Goal: Information Seeking & Learning: Learn about a topic

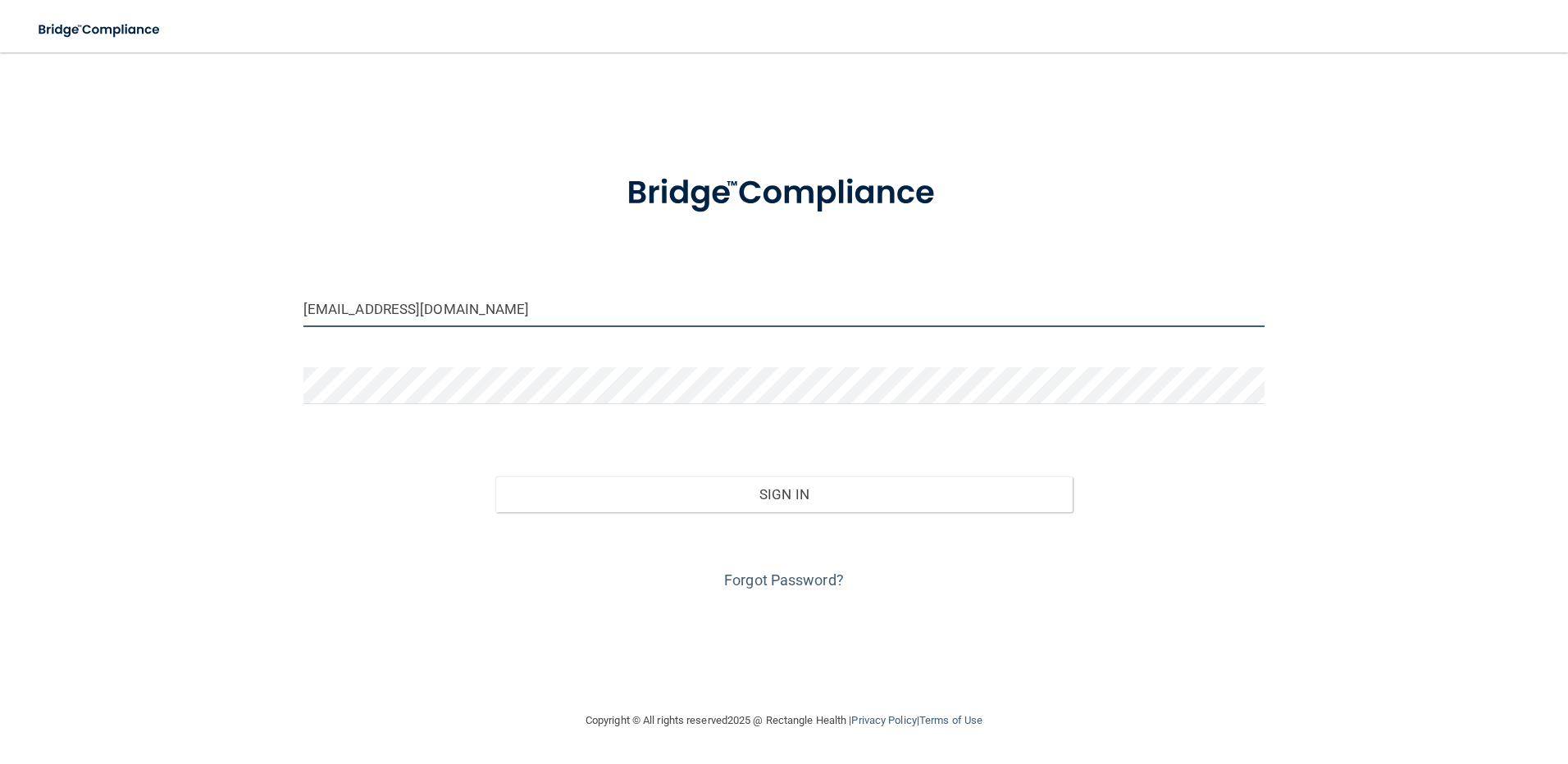
drag, startPoint x: 448, startPoint y: 310, endPoint x: 260, endPoint y: 282, distance: 190.1
click at [260, 282] on div "[EMAIL_ADDRESS][DOMAIN_NAME] Invalid email/password. You don't have permission …" at bounding box center [784, 381] width 1502 height 625
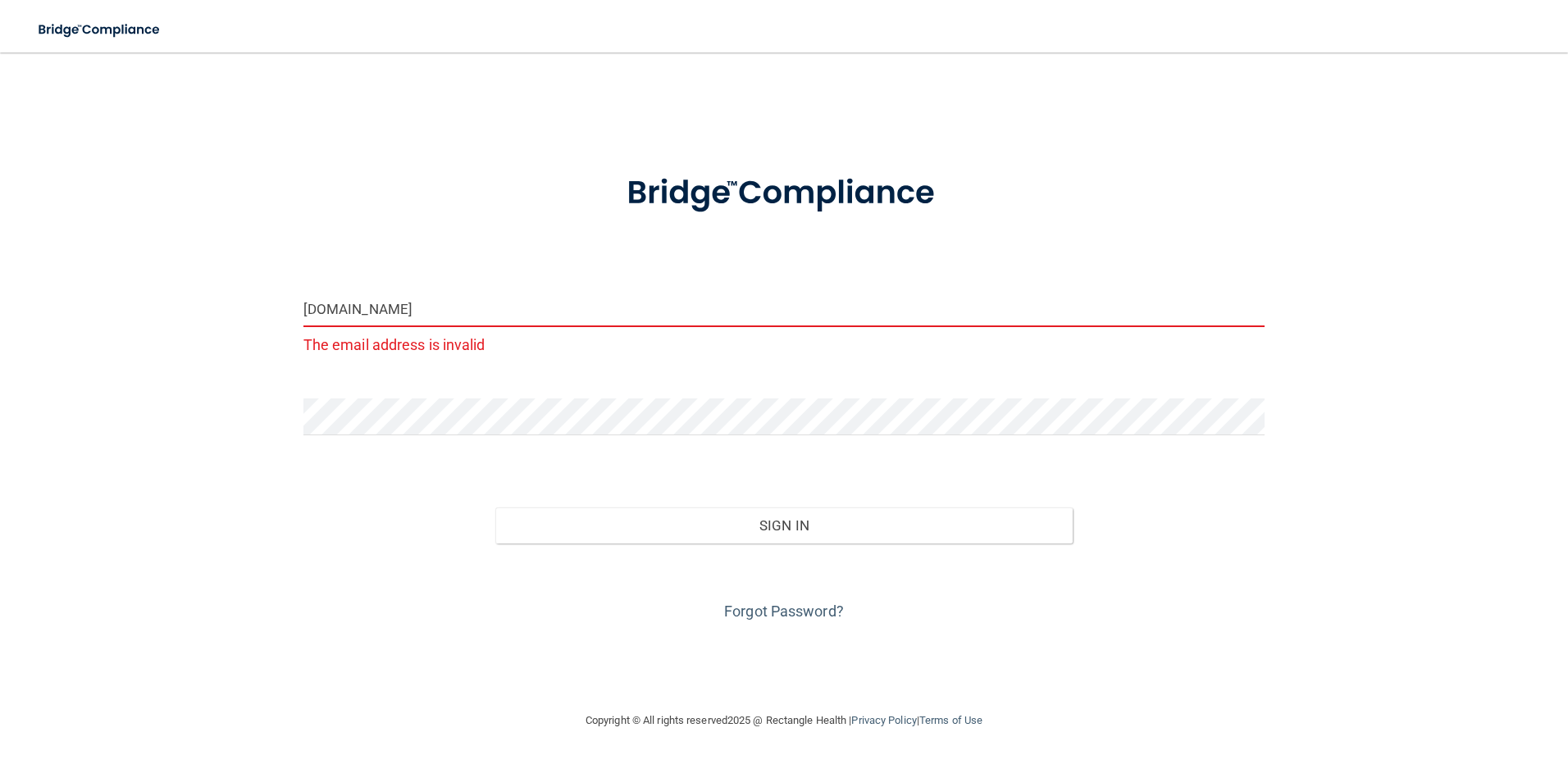
click at [386, 310] on input "[DOMAIN_NAME]" at bounding box center [784, 309] width 962 height 37
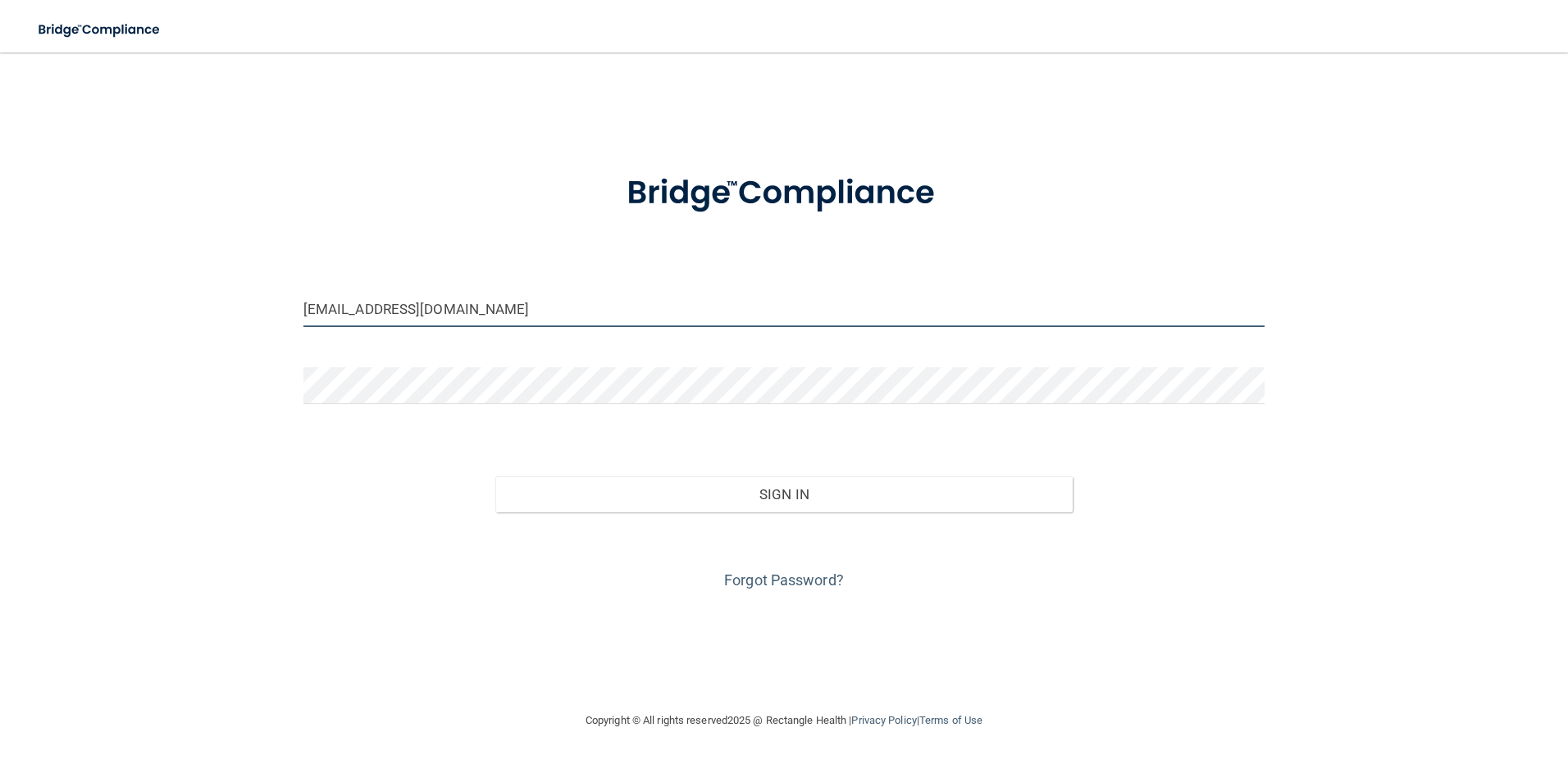
type input "[EMAIL_ADDRESS][DOMAIN_NAME]"
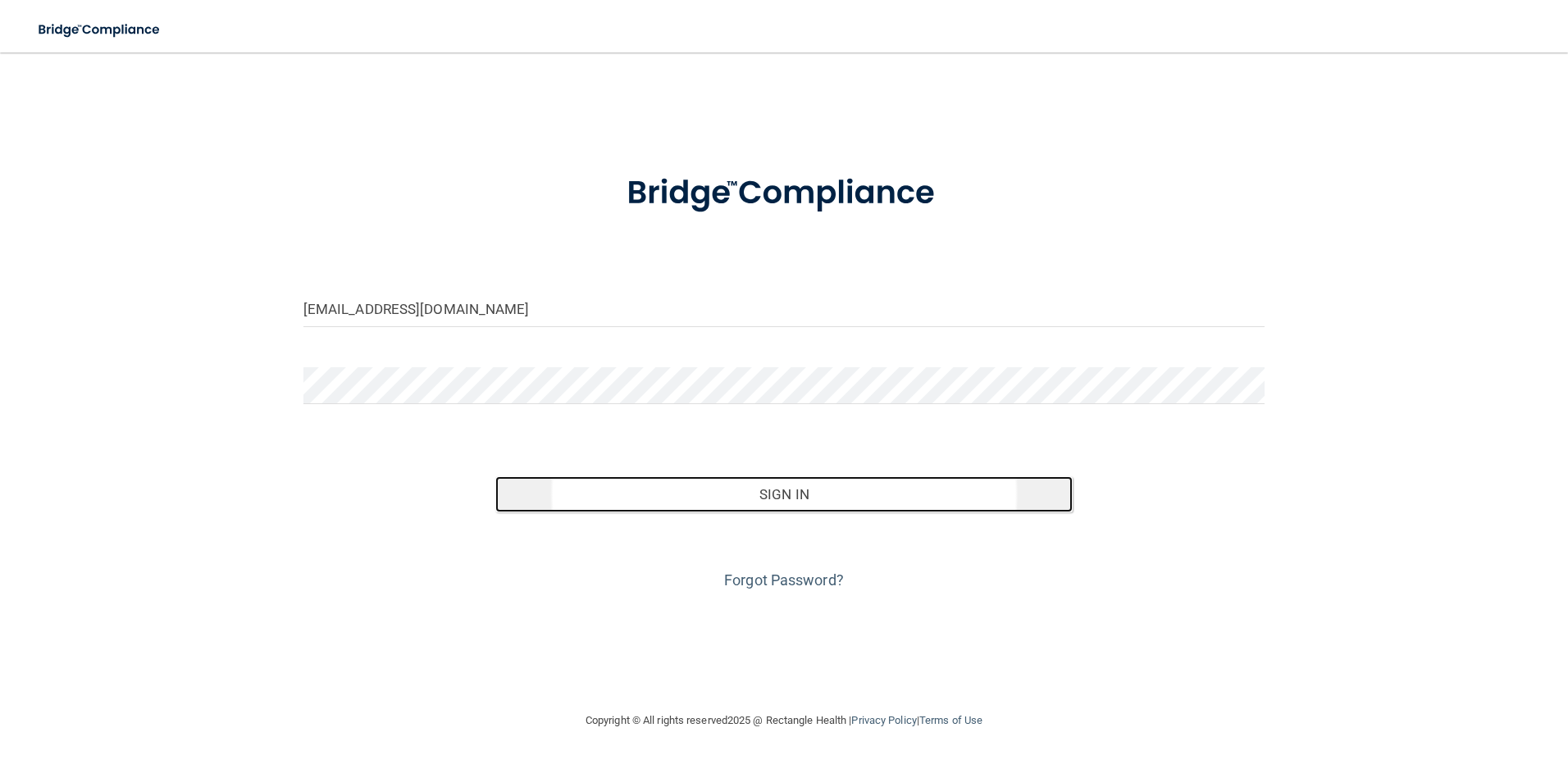
click at [827, 490] on button "Sign In" at bounding box center [784, 494] width 578 height 36
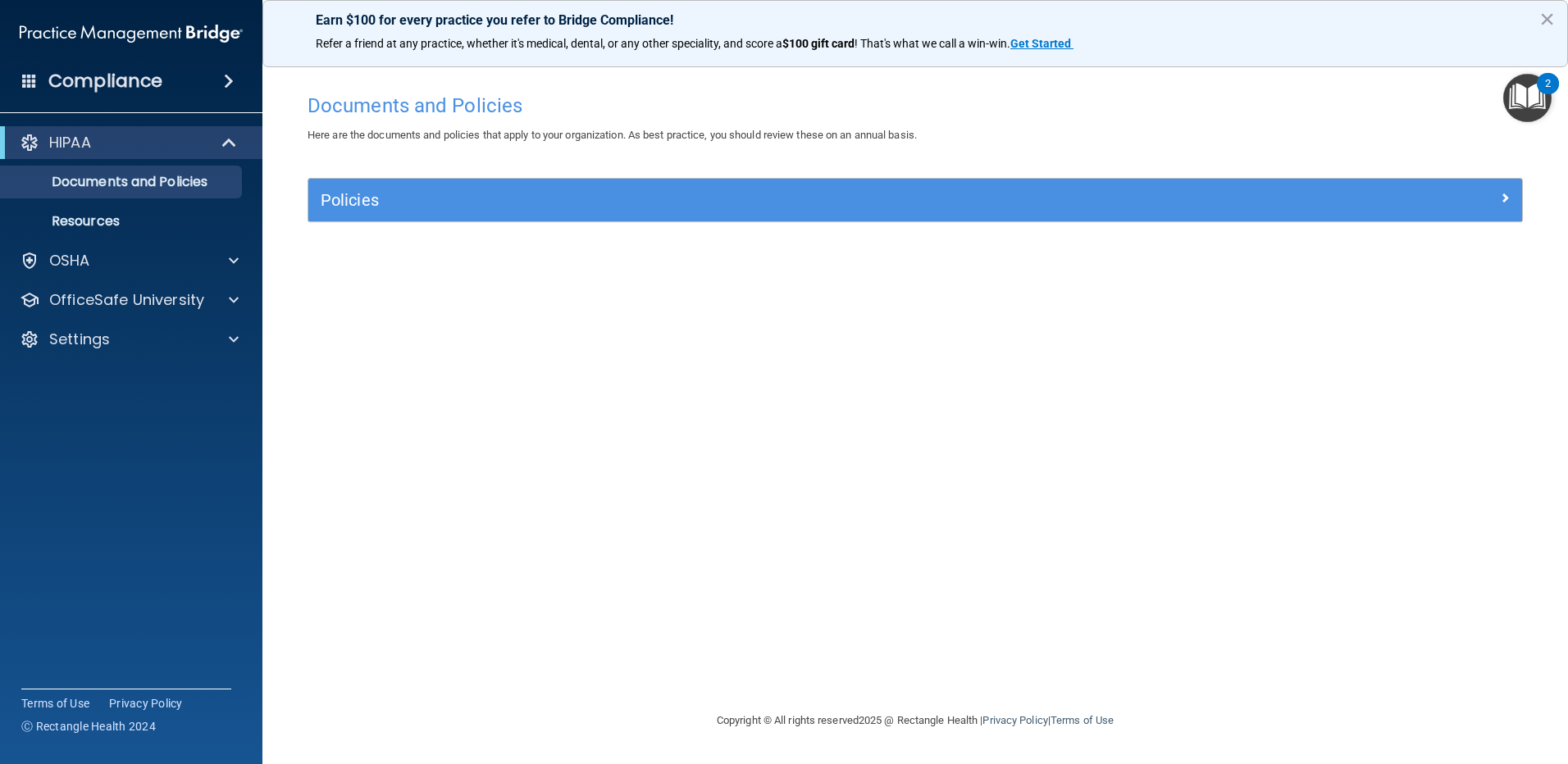
click at [1530, 86] on img "Open Resource Center, 2 new notifications" at bounding box center [1526, 98] width 48 height 48
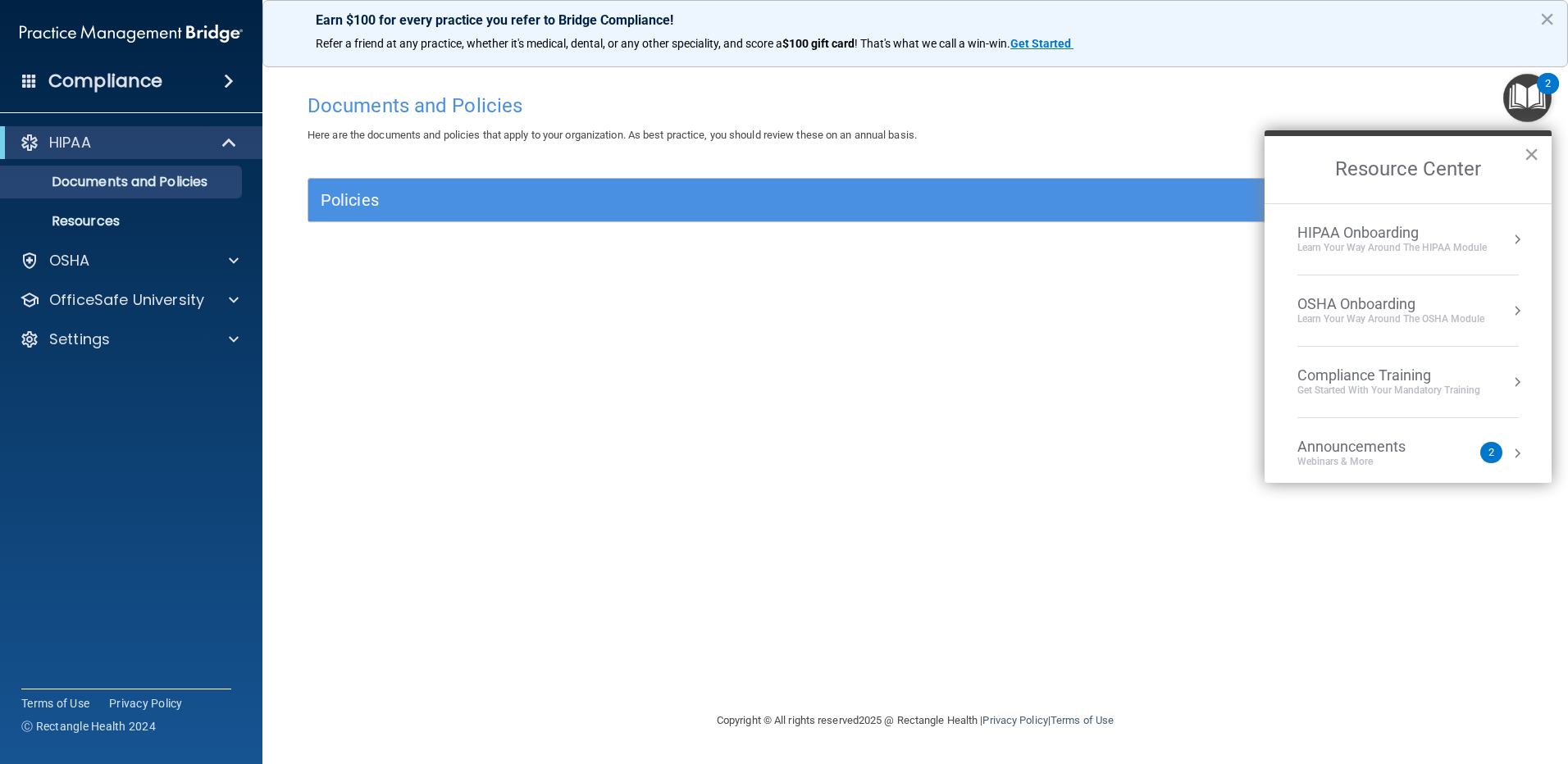
click at [1534, 149] on button "×" at bounding box center [1531, 154] width 16 height 26
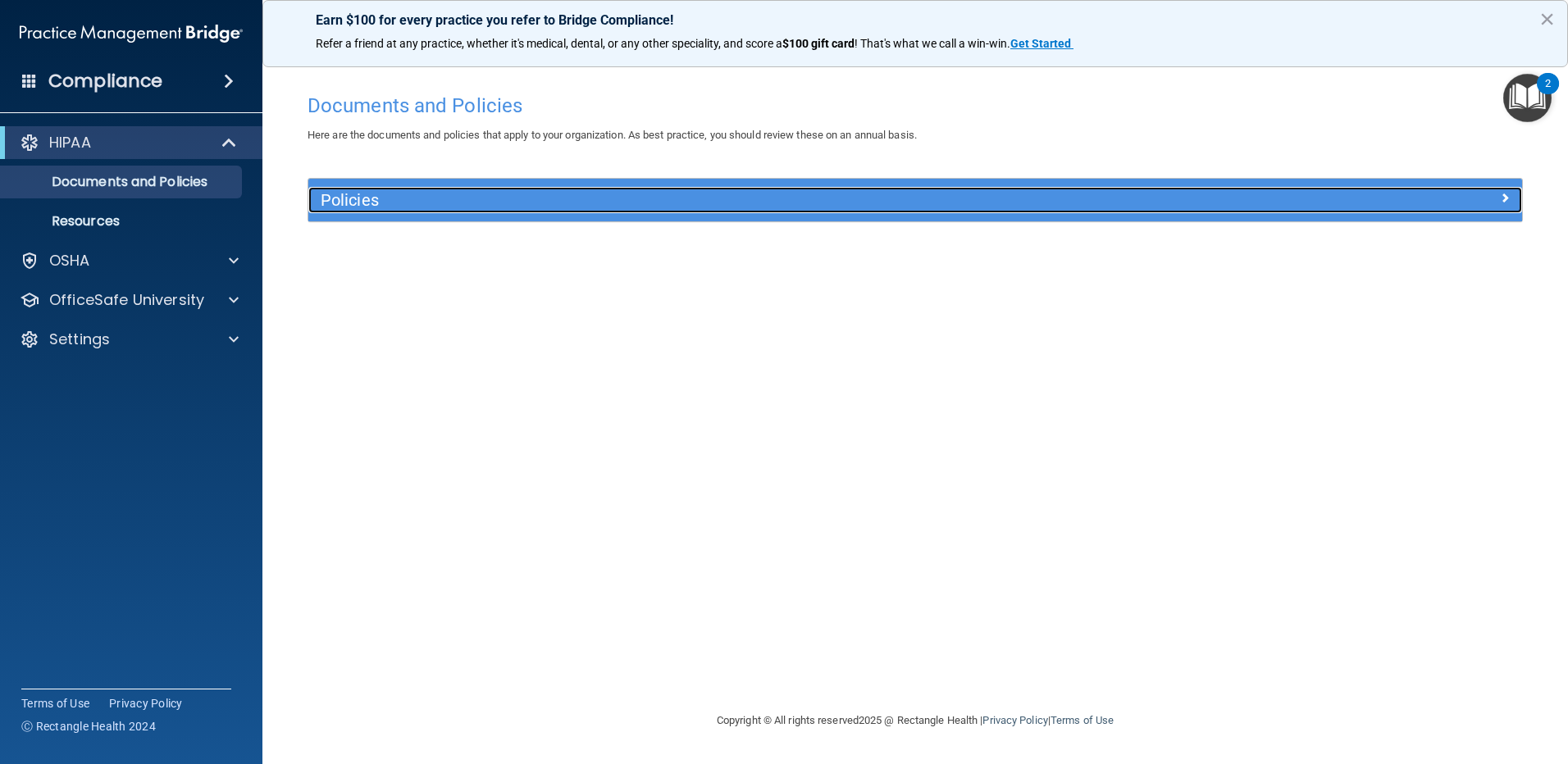
click at [1482, 209] on div "Policies" at bounding box center [914, 200] width 1214 height 26
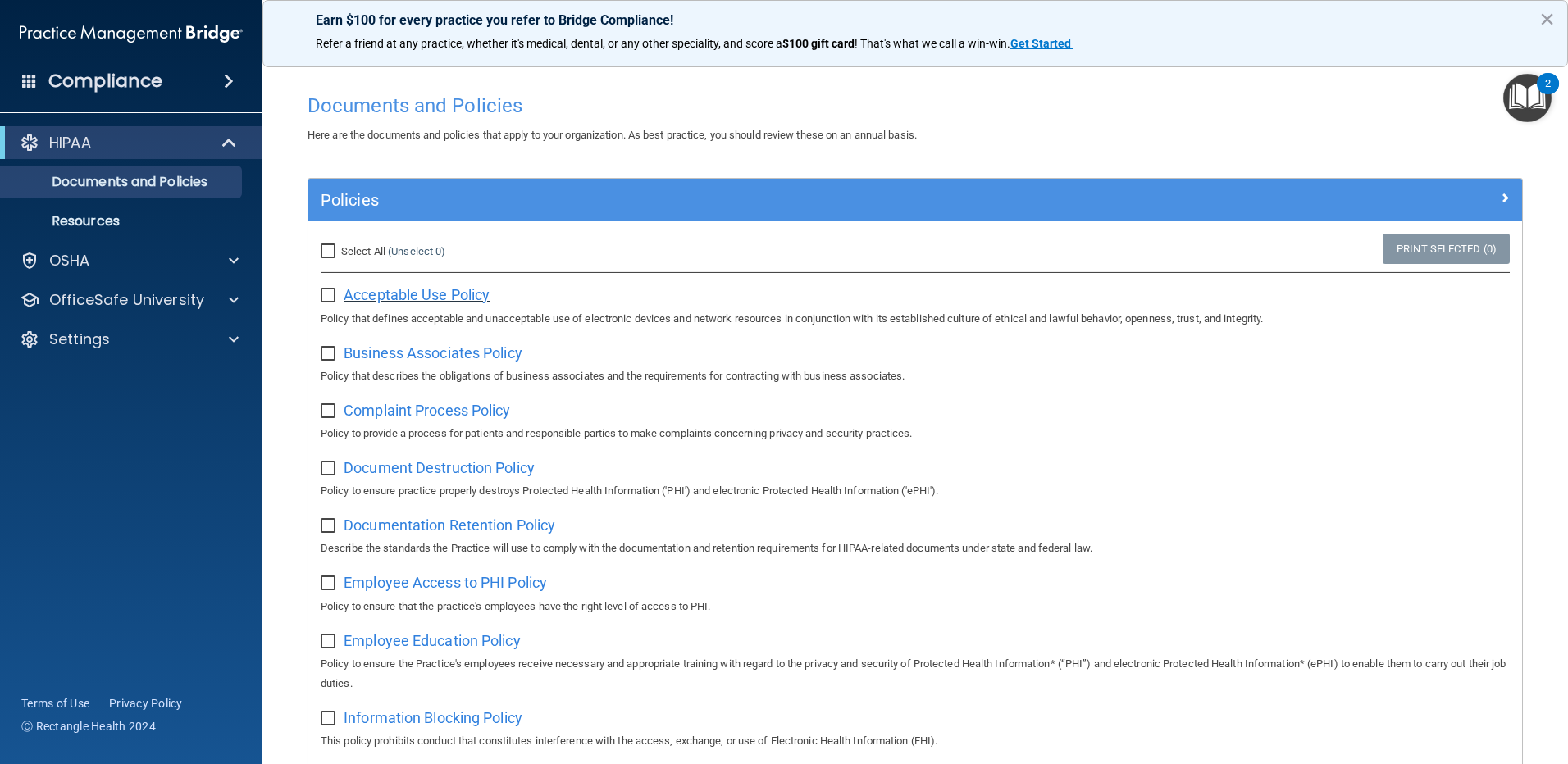
click at [440, 294] on span "Acceptable Use Policy" at bounding box center [416, 295] width 146 height 17
click at [329, 251] on input "Select All (Unselect 0) Unselect All" at bounding box center [330, 251] width 19 height 13
checkbox input "true"
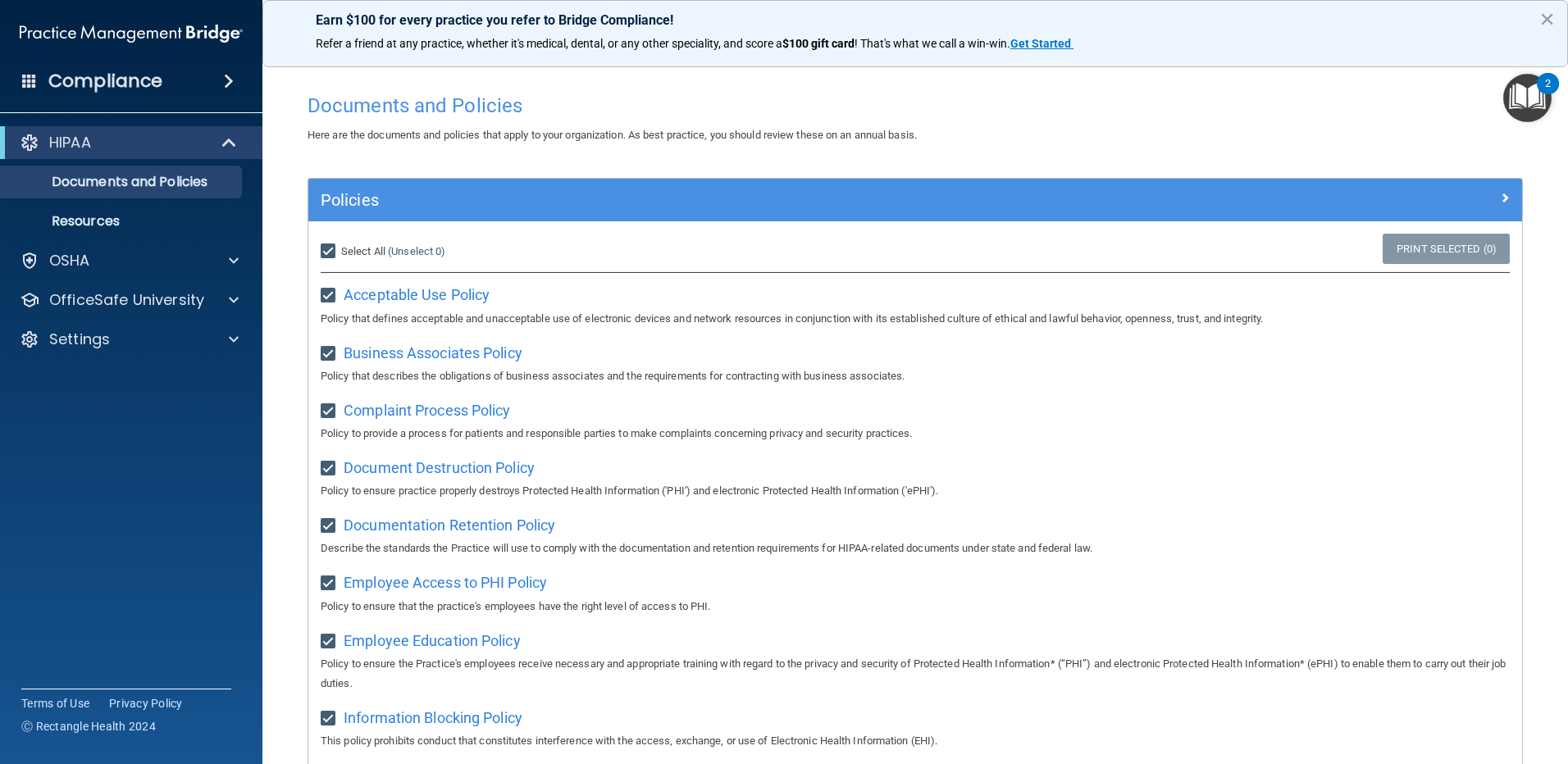
checkbox input "true"
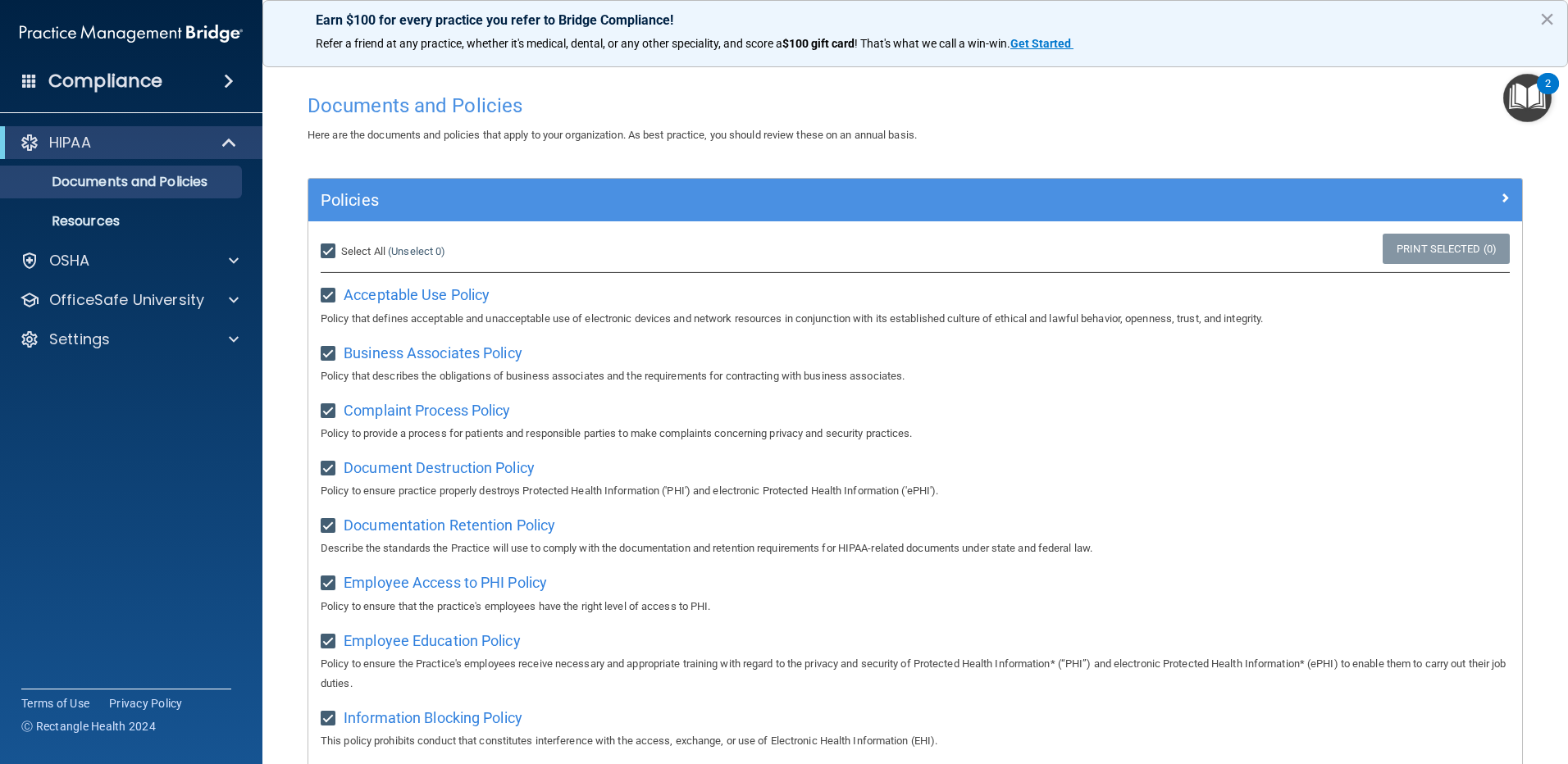
checkbox input "true"
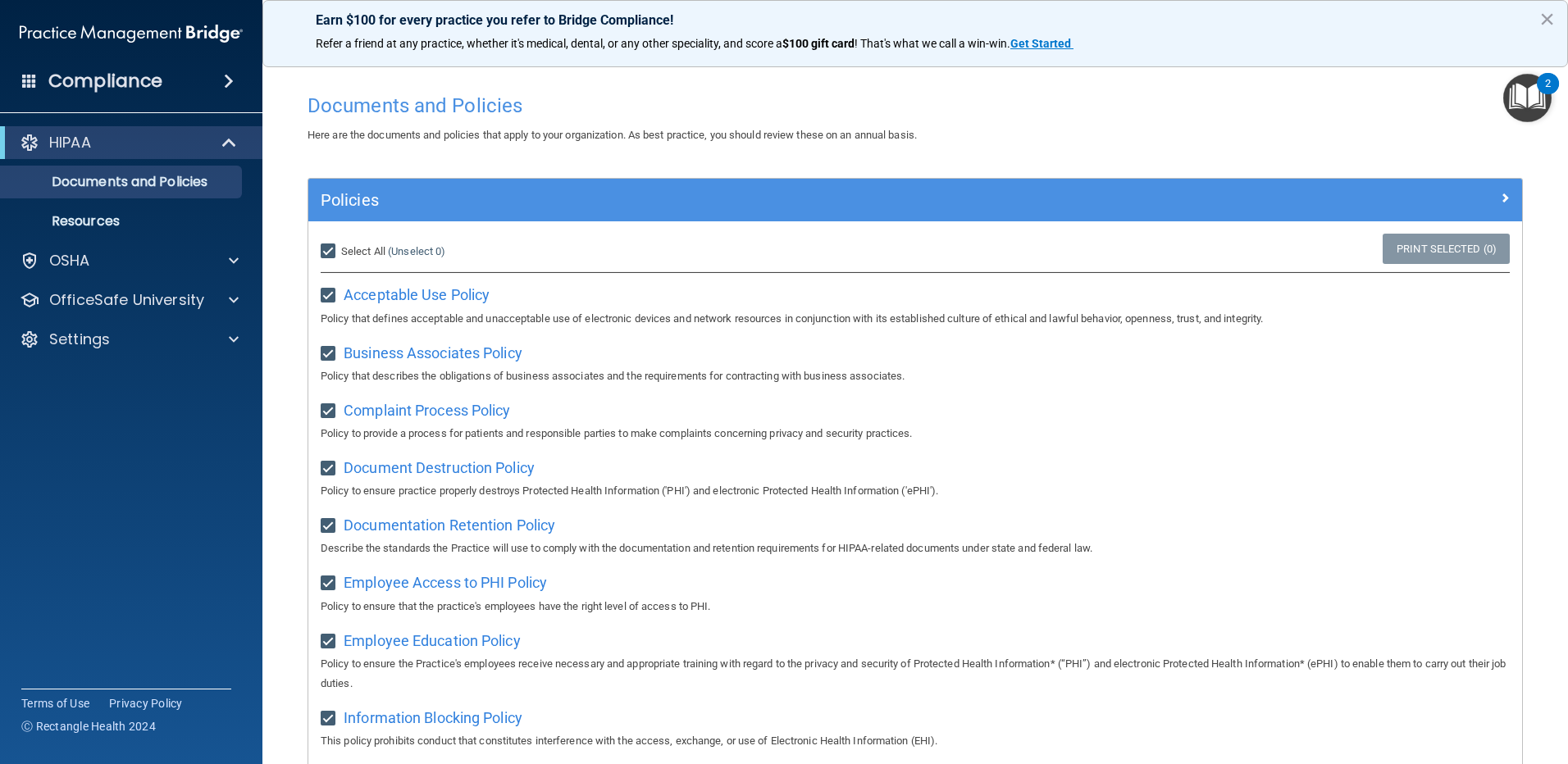
checkbox input "true"
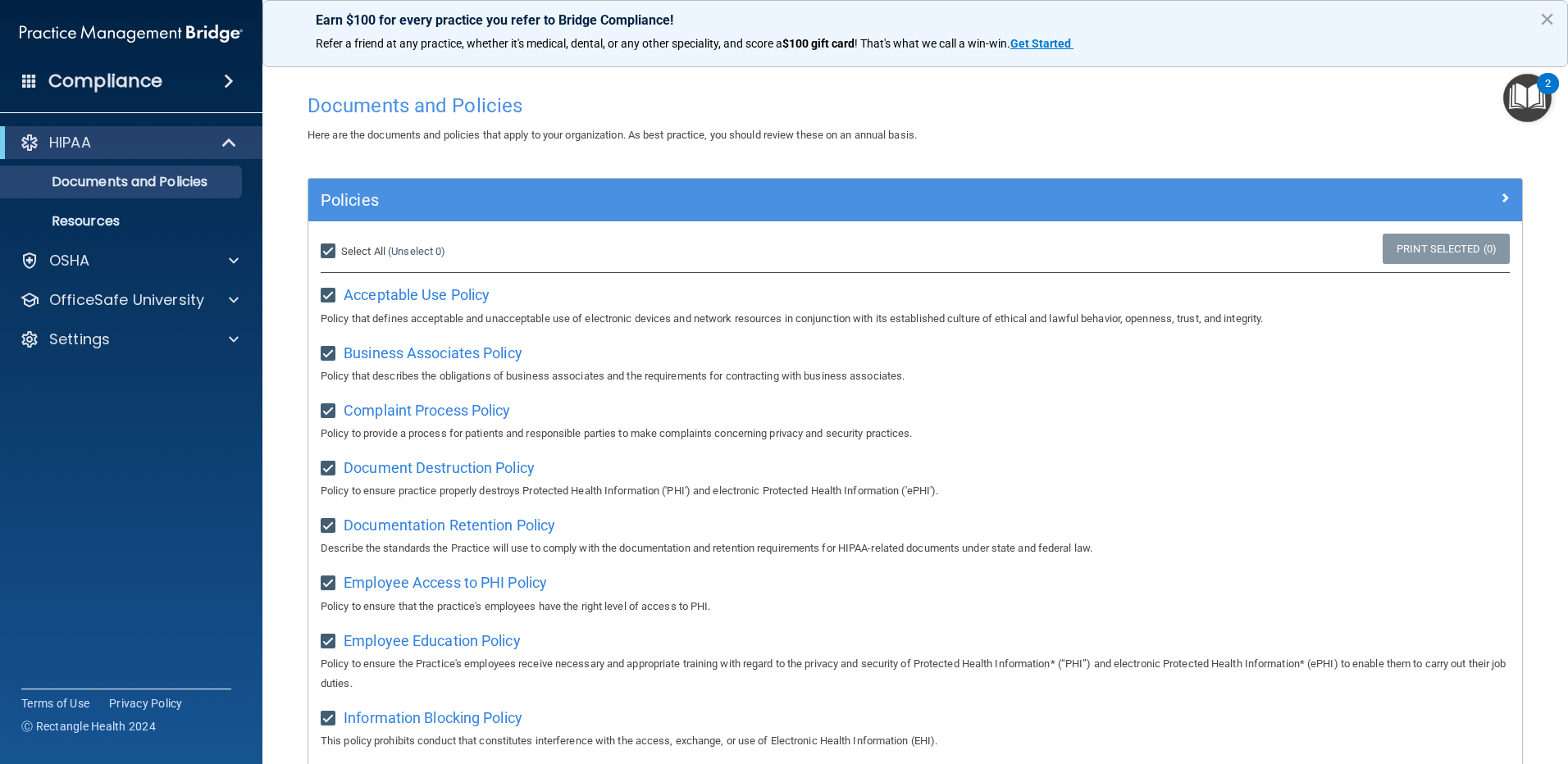
checkbox input "true"
click at [326, 250] on input "Select All (Unselect 21) Unselect All" at bounding box center [330, 251] width 19 height 13
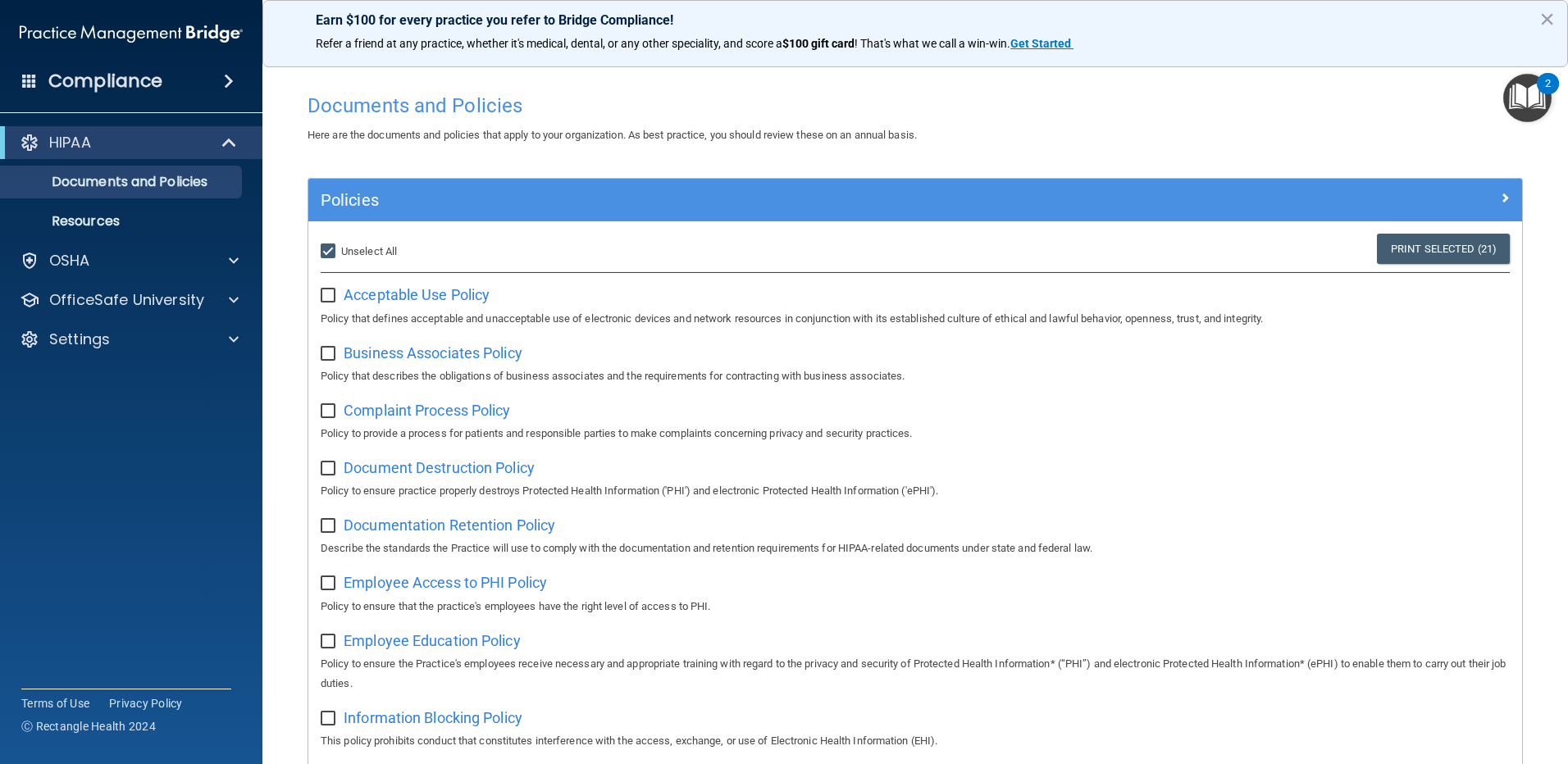
checkbox input "false"
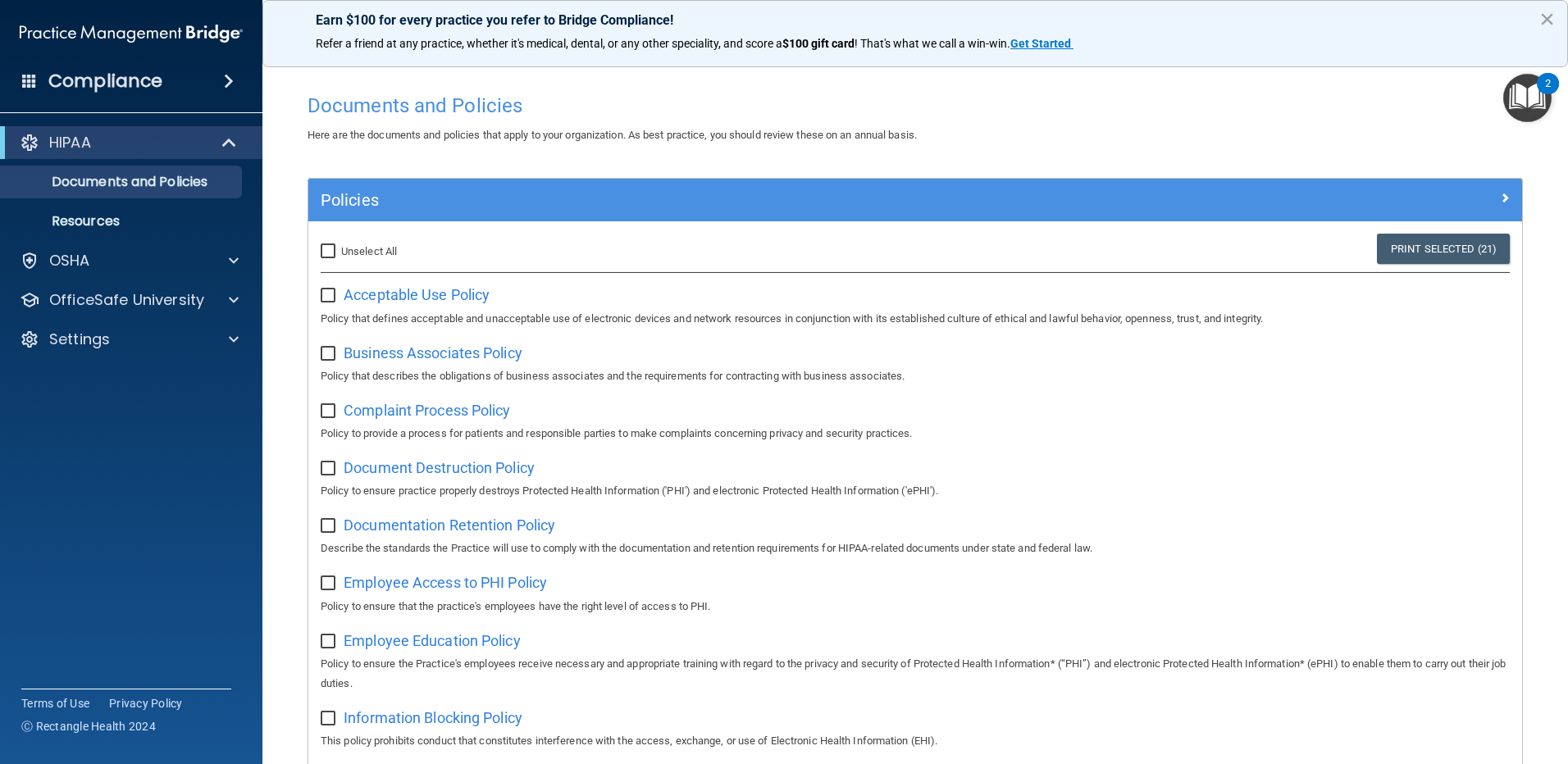
checkbox input "false"
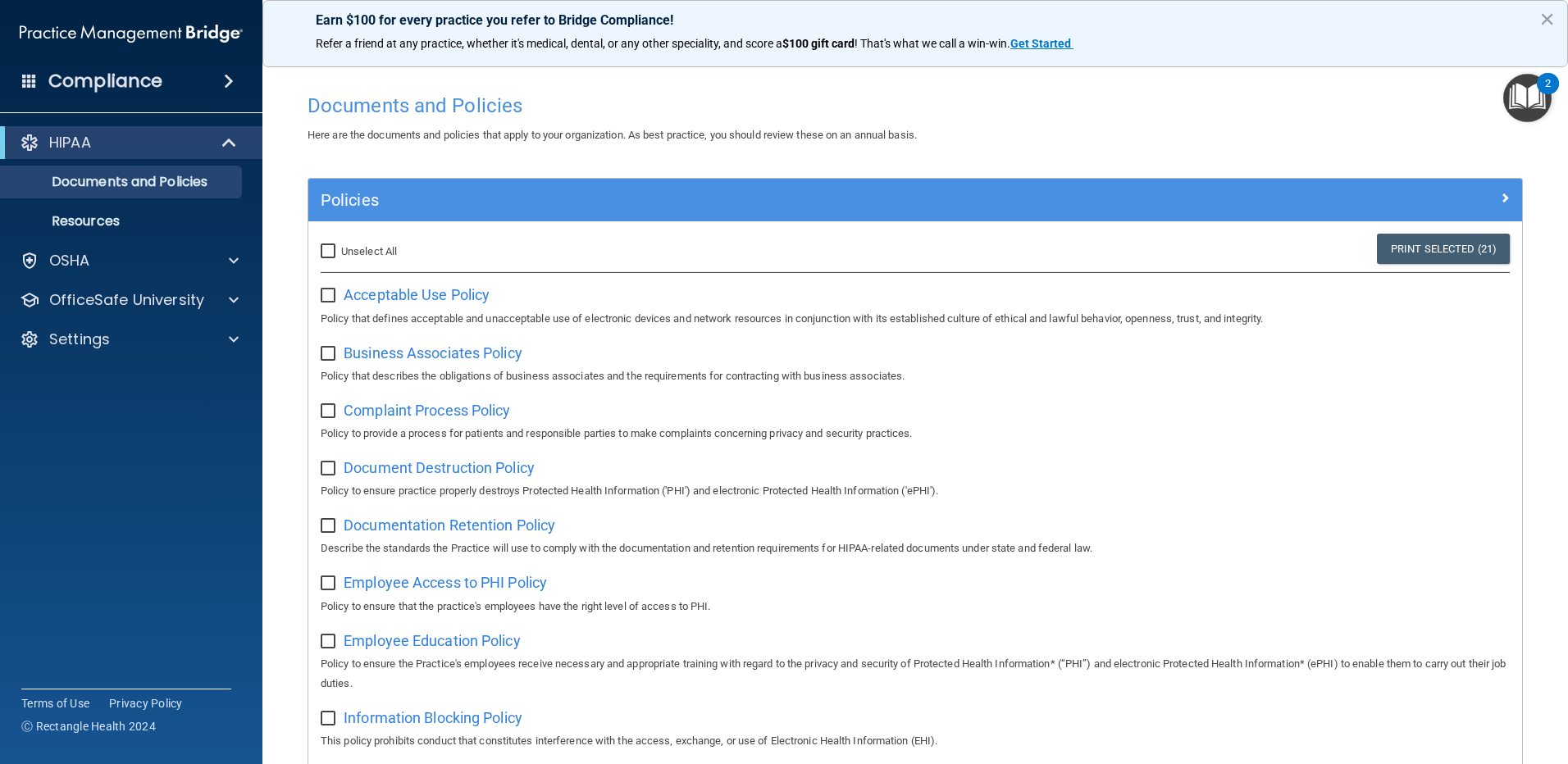
checkbox input "false"
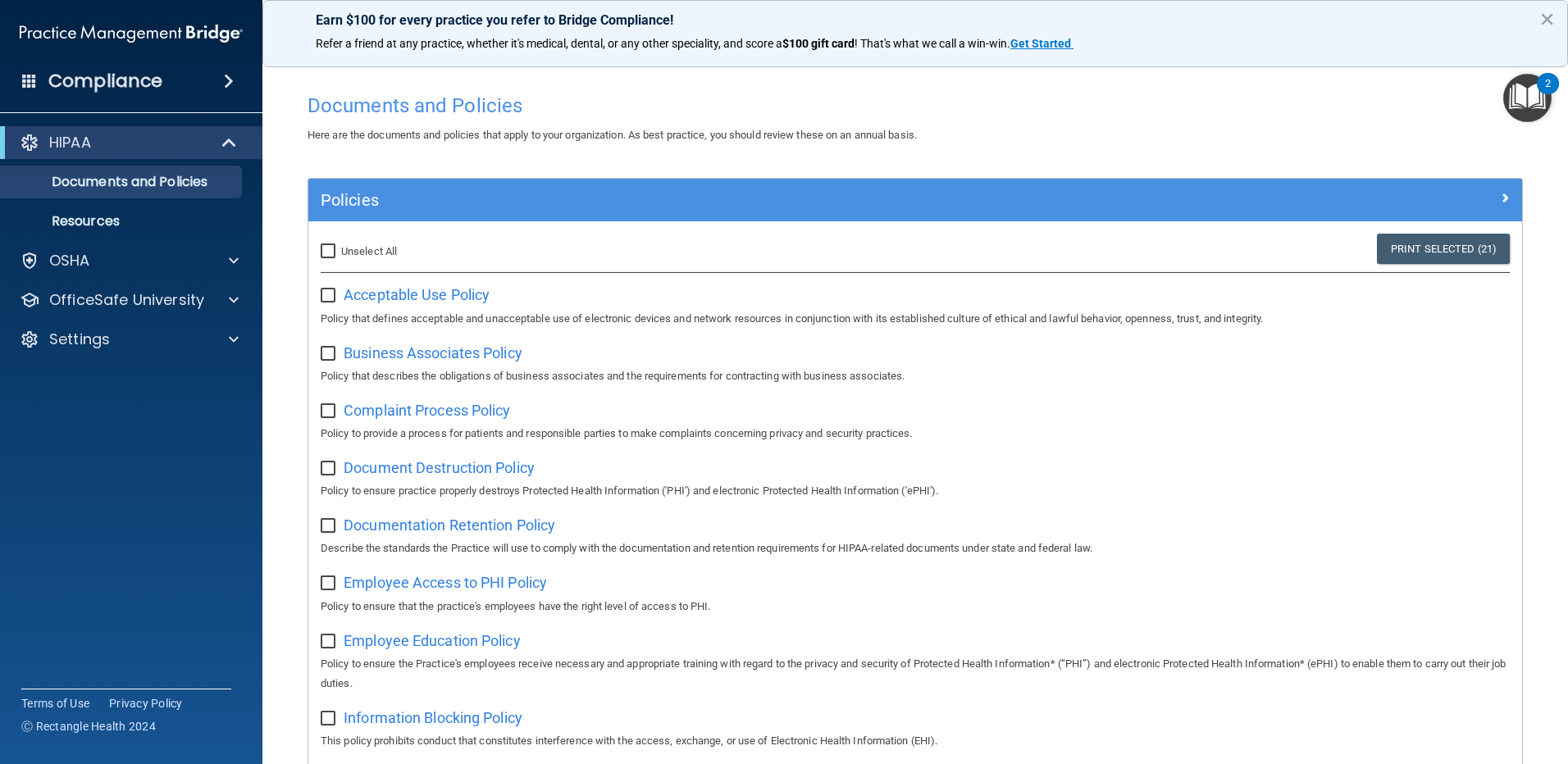
checkbox input "false"
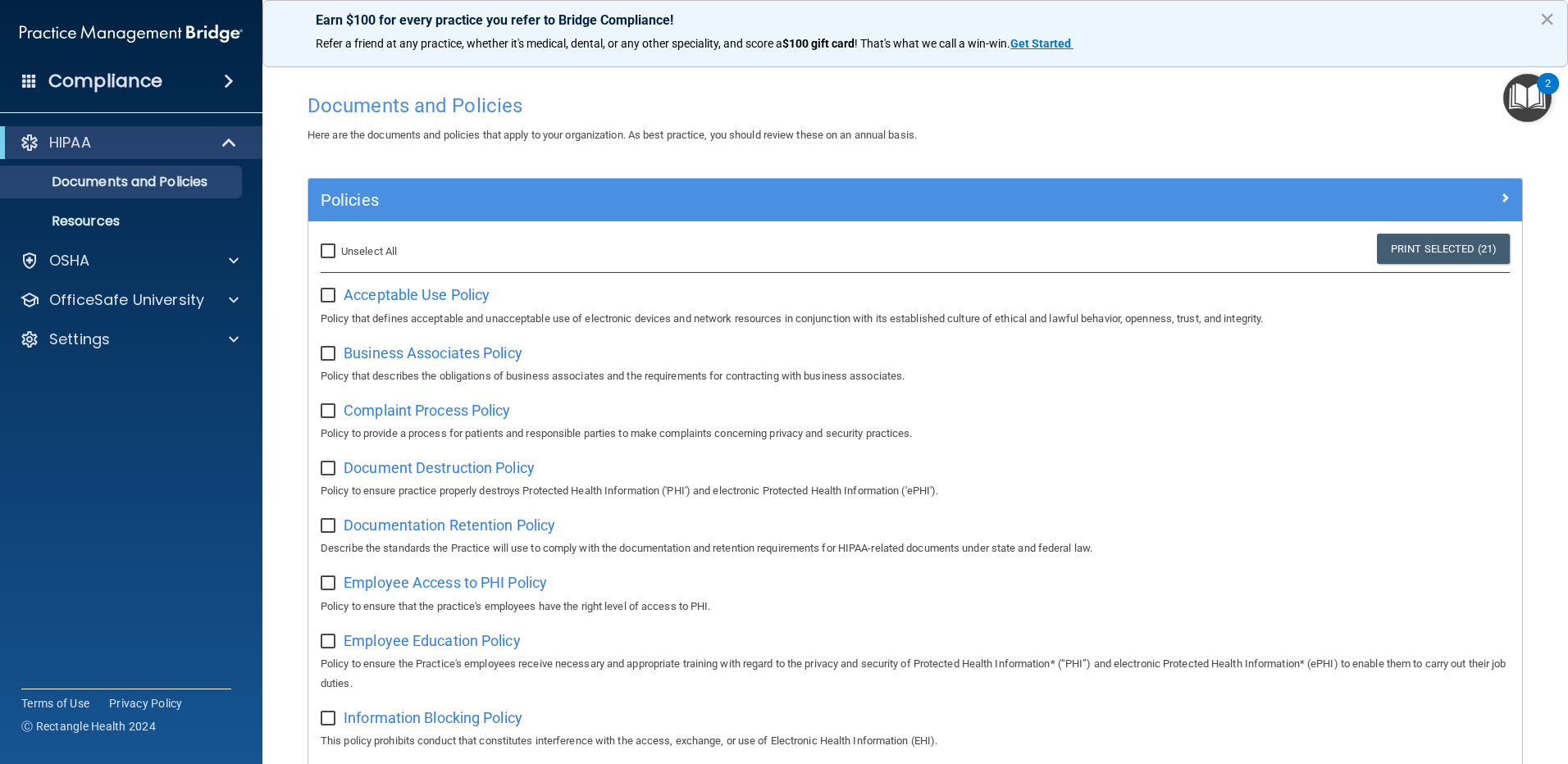
checkbox input "false"
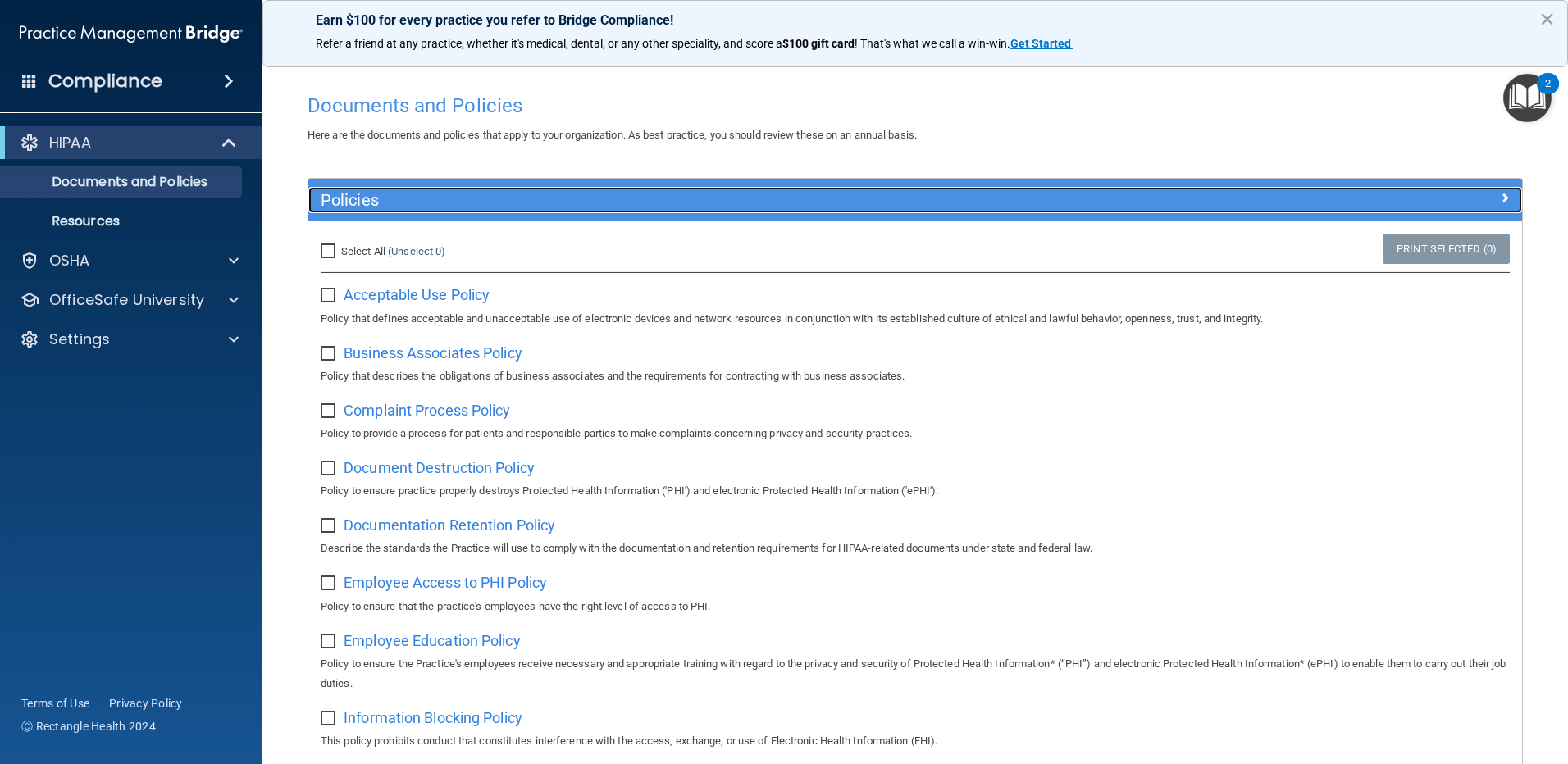
click at [1475, 198] on div at bounding box center [1370, 196] width 304 height 20
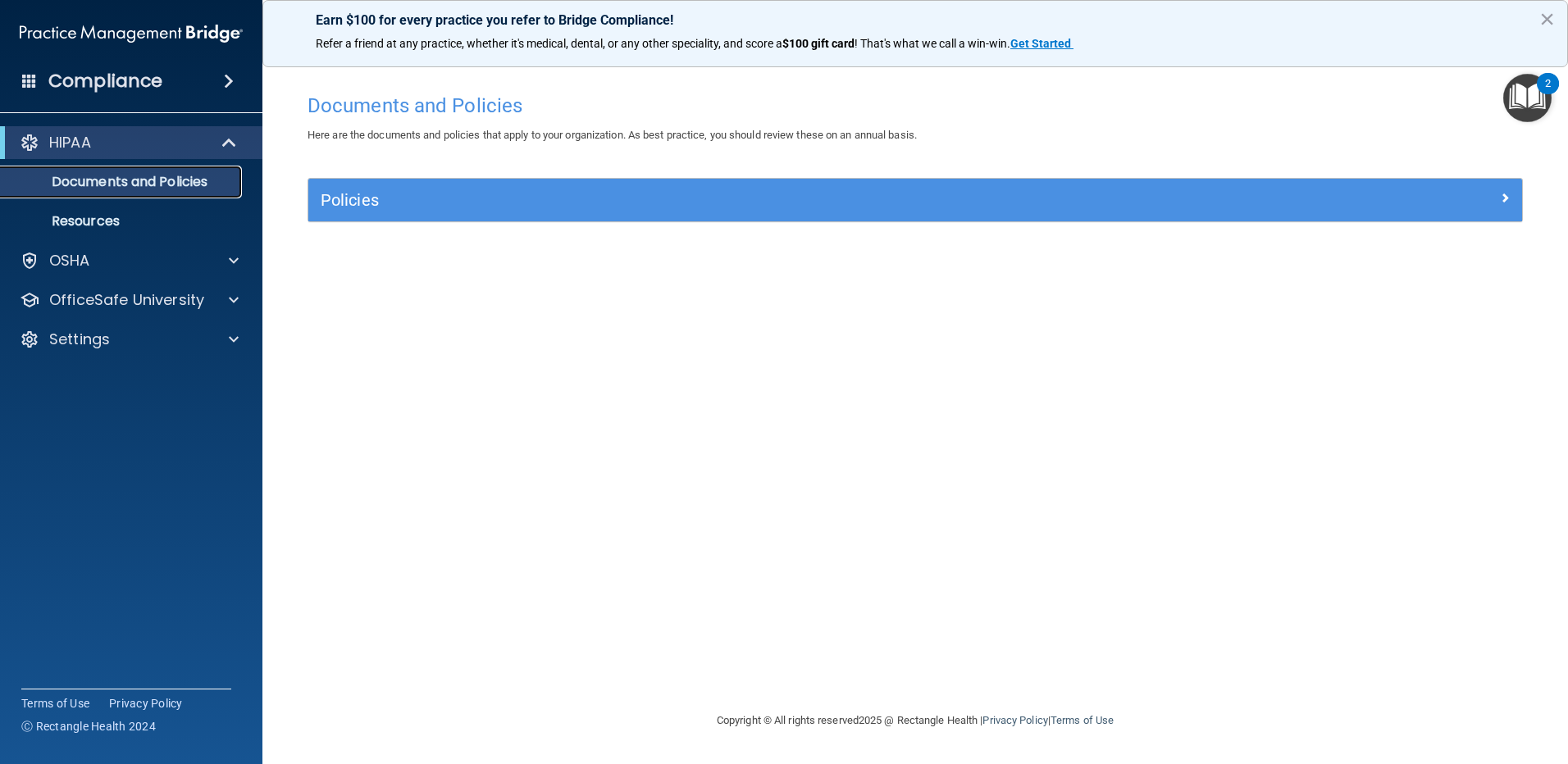
click at [115, 183] on p "Documents and Policies" at bounding box center [122, 181] width 224 height 17
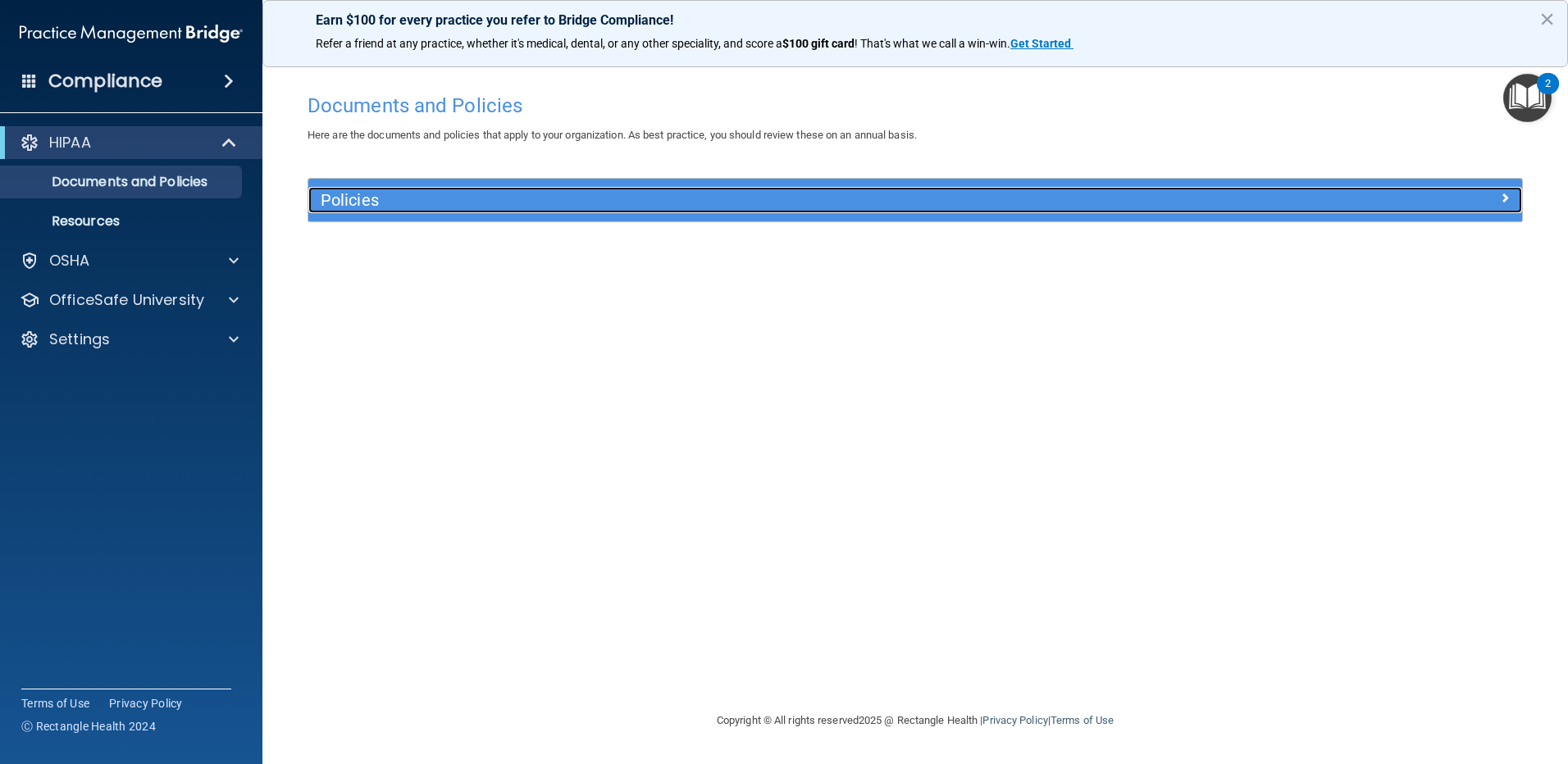
click at [325, 206] on h5 "Policies" at bounding box center [763, 200] width 886 height 18
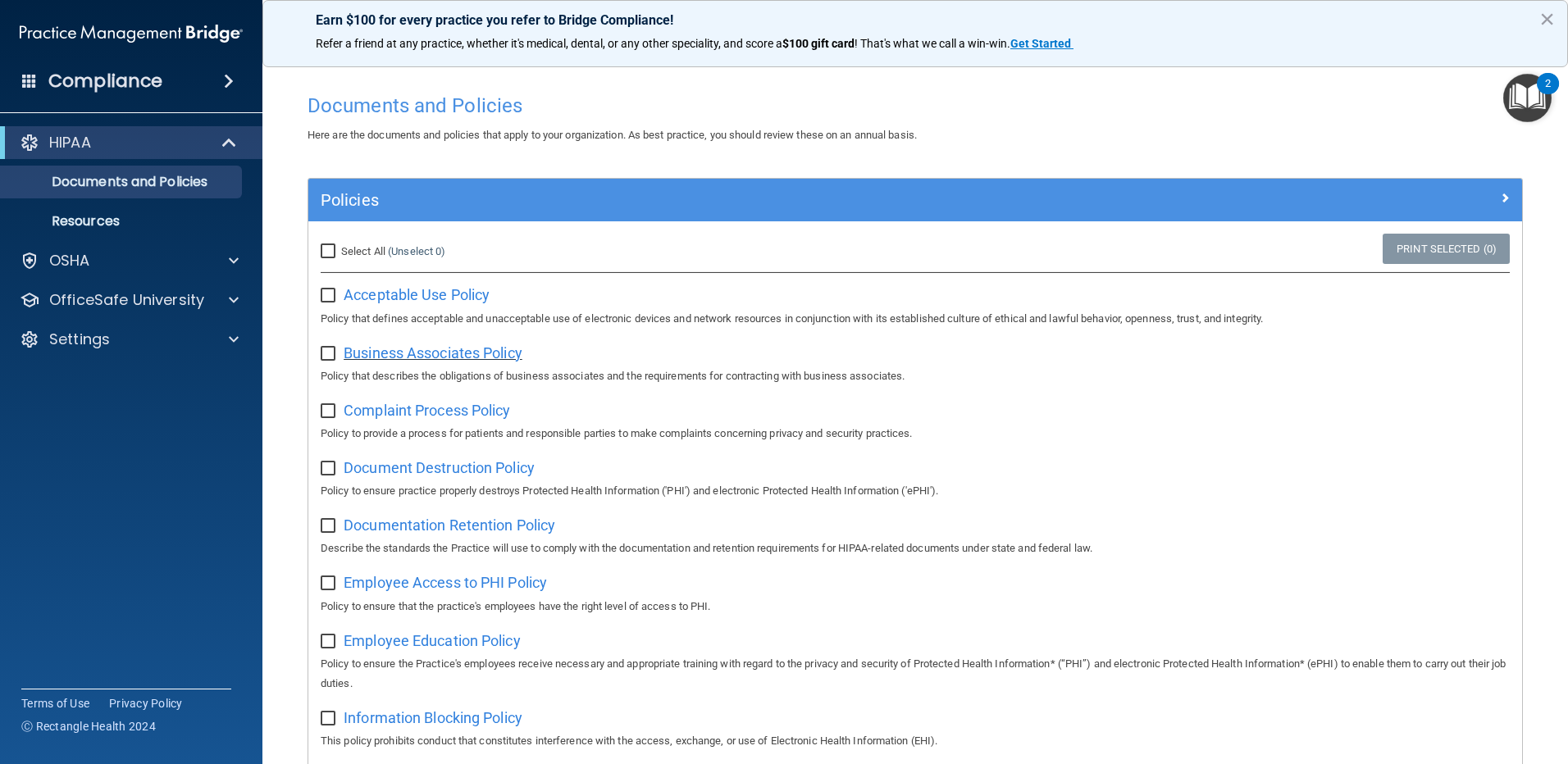
click at [373, 352] on span "Business Associates Policy" at bounding box center [433, 353] width 179 height 17
click at [210, 80] on div "Compliance" at bounding box center [131, 80] width 263 height 36
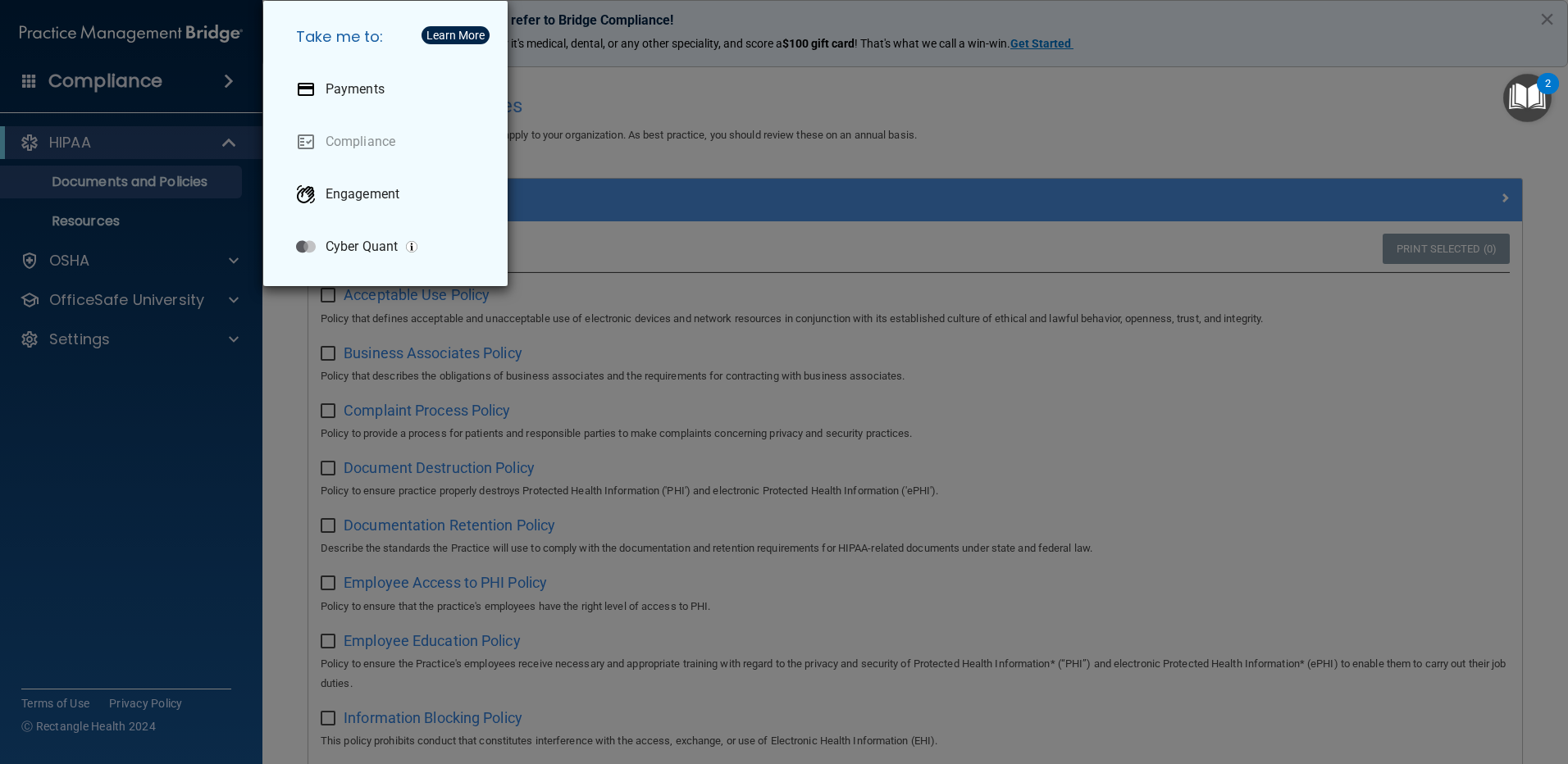
click at [168, 394] on div "Take me to: Payments Compliance Engagement Cyber Quant" at bounding box center [784, 382] width 1568 height 764
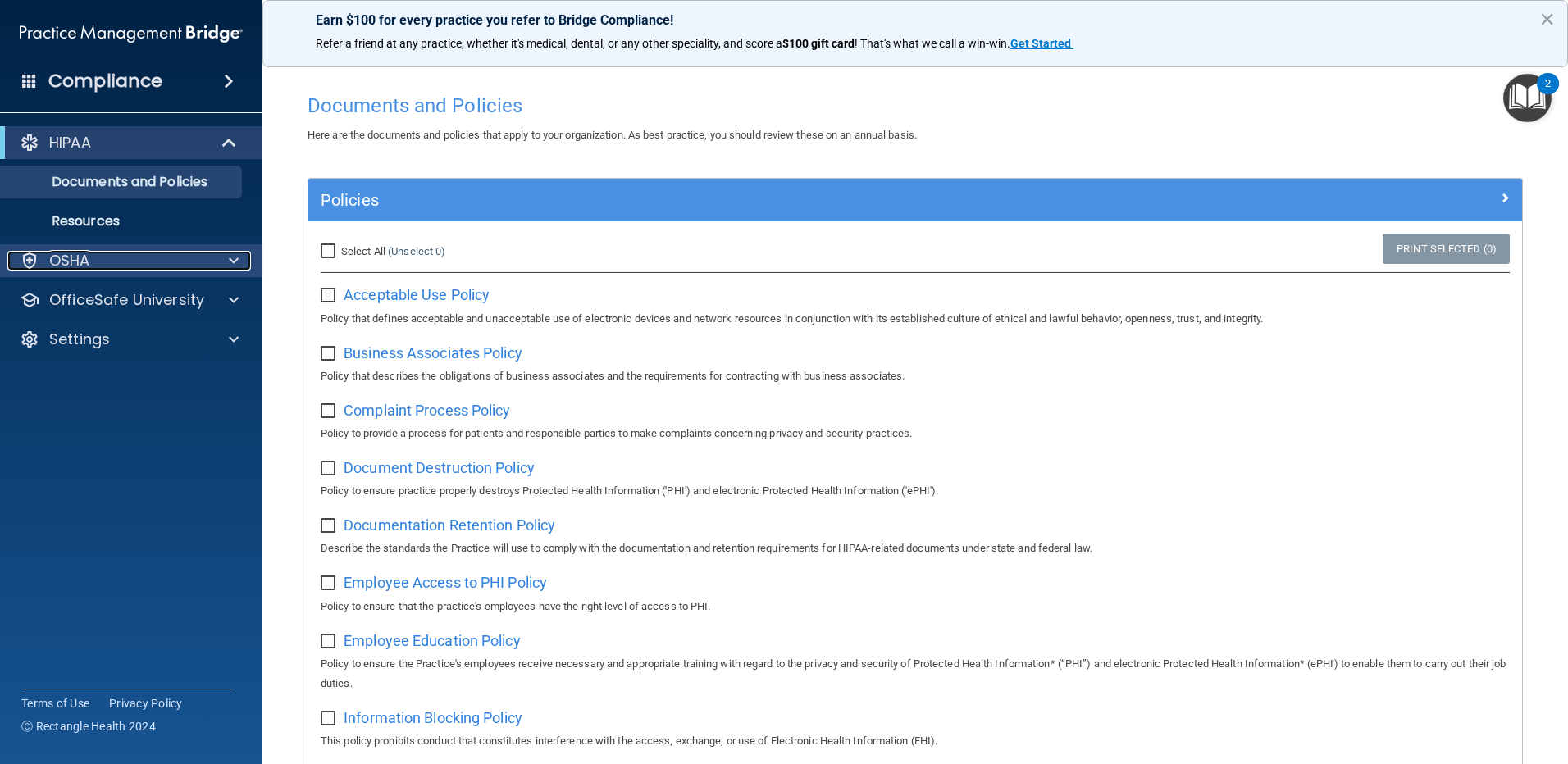
click at [226, 252] on div at bounding box center [230, 261] width 41 height 20
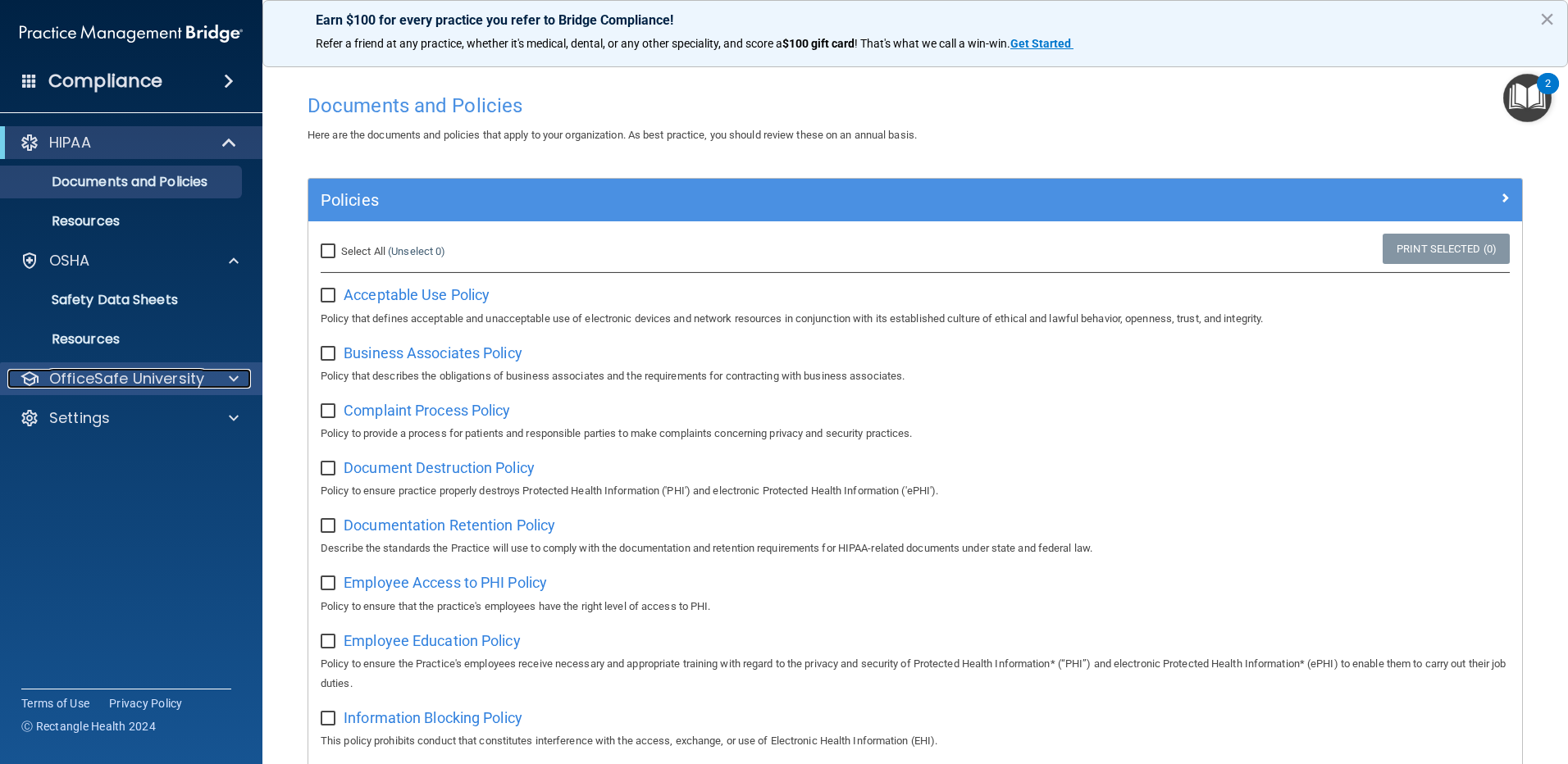
click at [223, 373] on div at bounding box center [230, 379] width 41 height 20
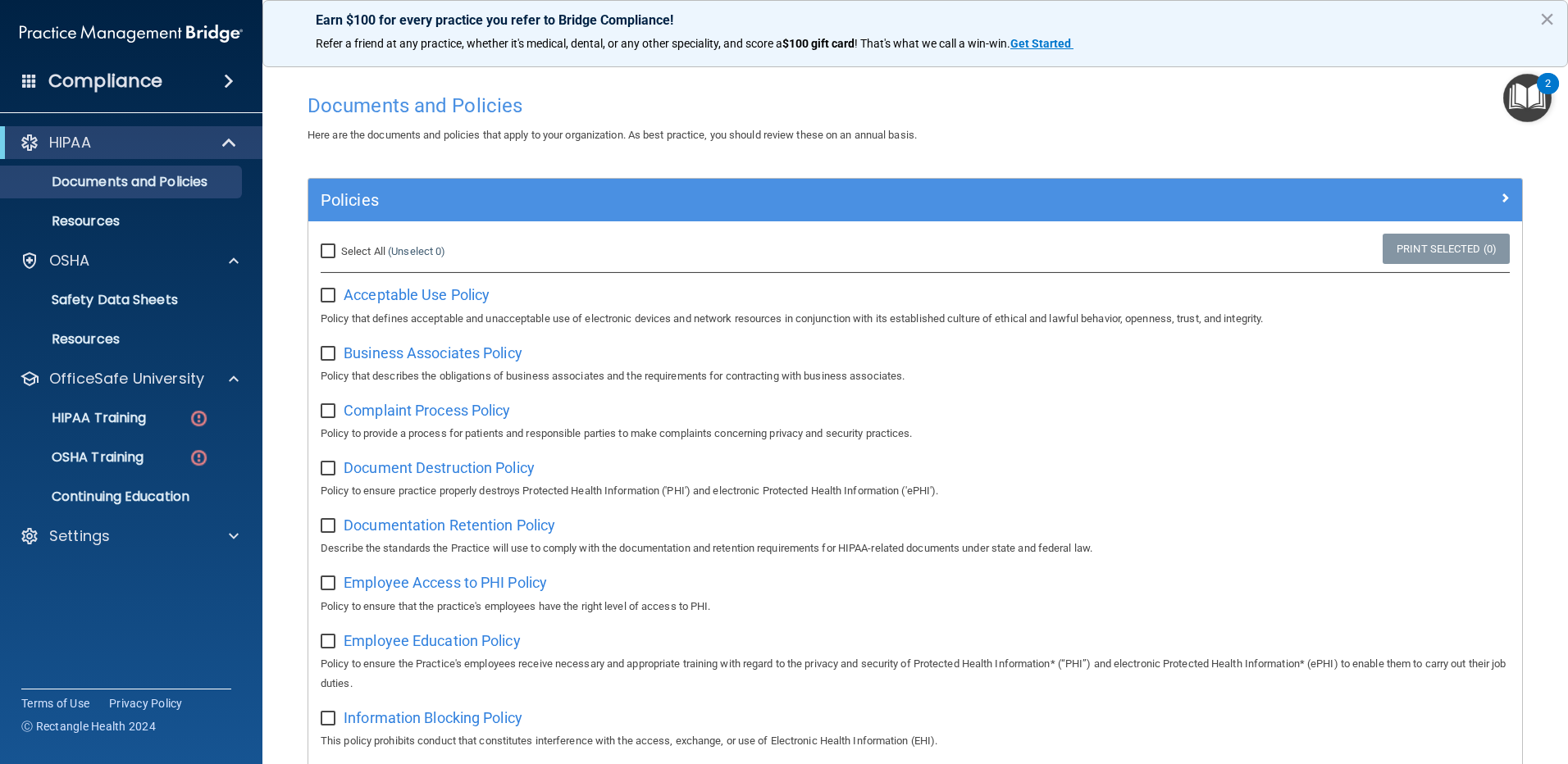
click at [1532, 116] on img "Open Resource Center, 2 new notifications" at bounding box center [1526, 98] width 48 height 48
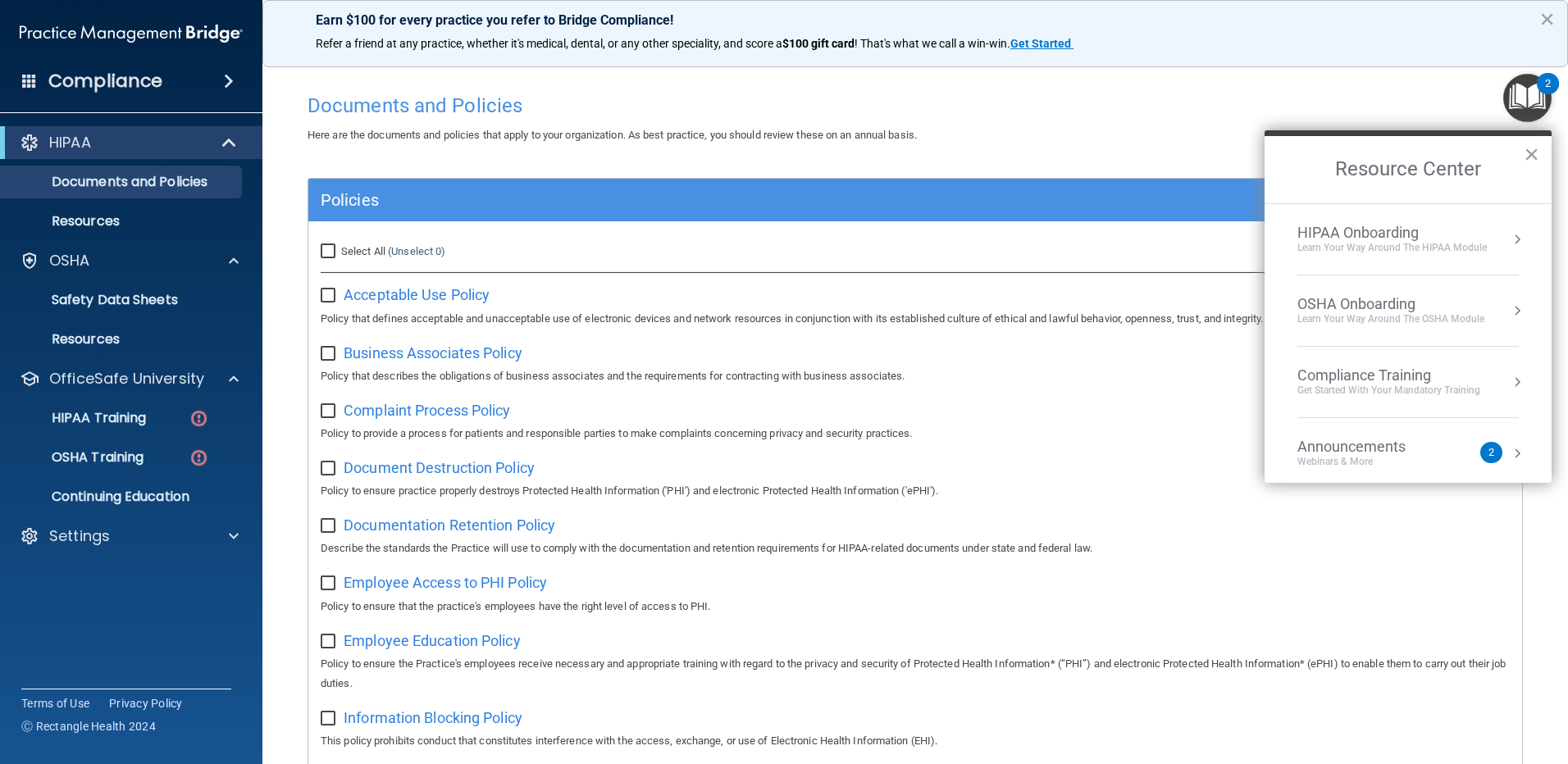
click at [1366, 238] on div "HIPAA Onboarding" at bounding box center [1392, 233] width 189 height 18
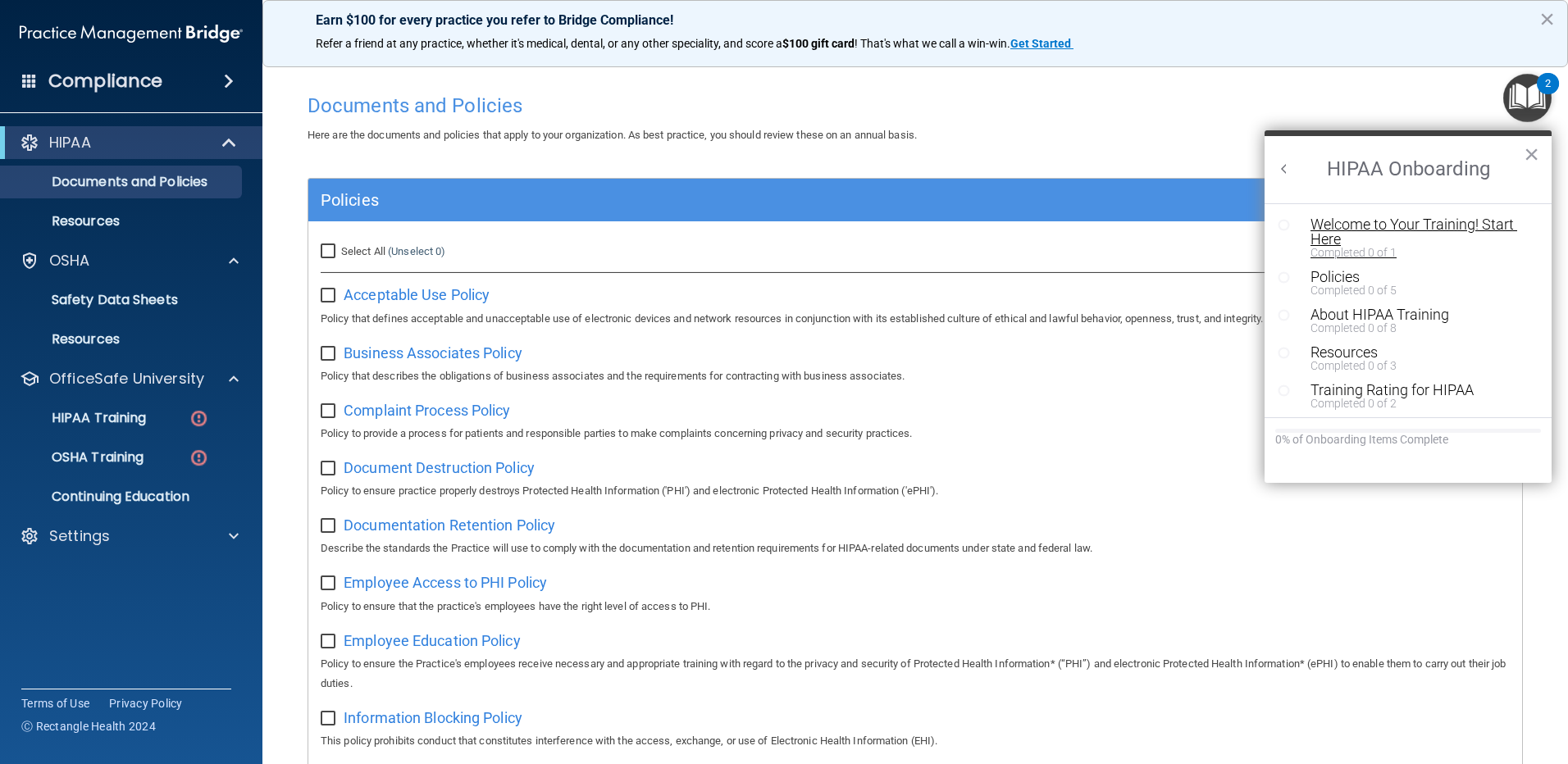
click at [1368, 224] on div "Welcome to Your Training! Start Here" at bounding box center [1414, 232] width 208 height 30
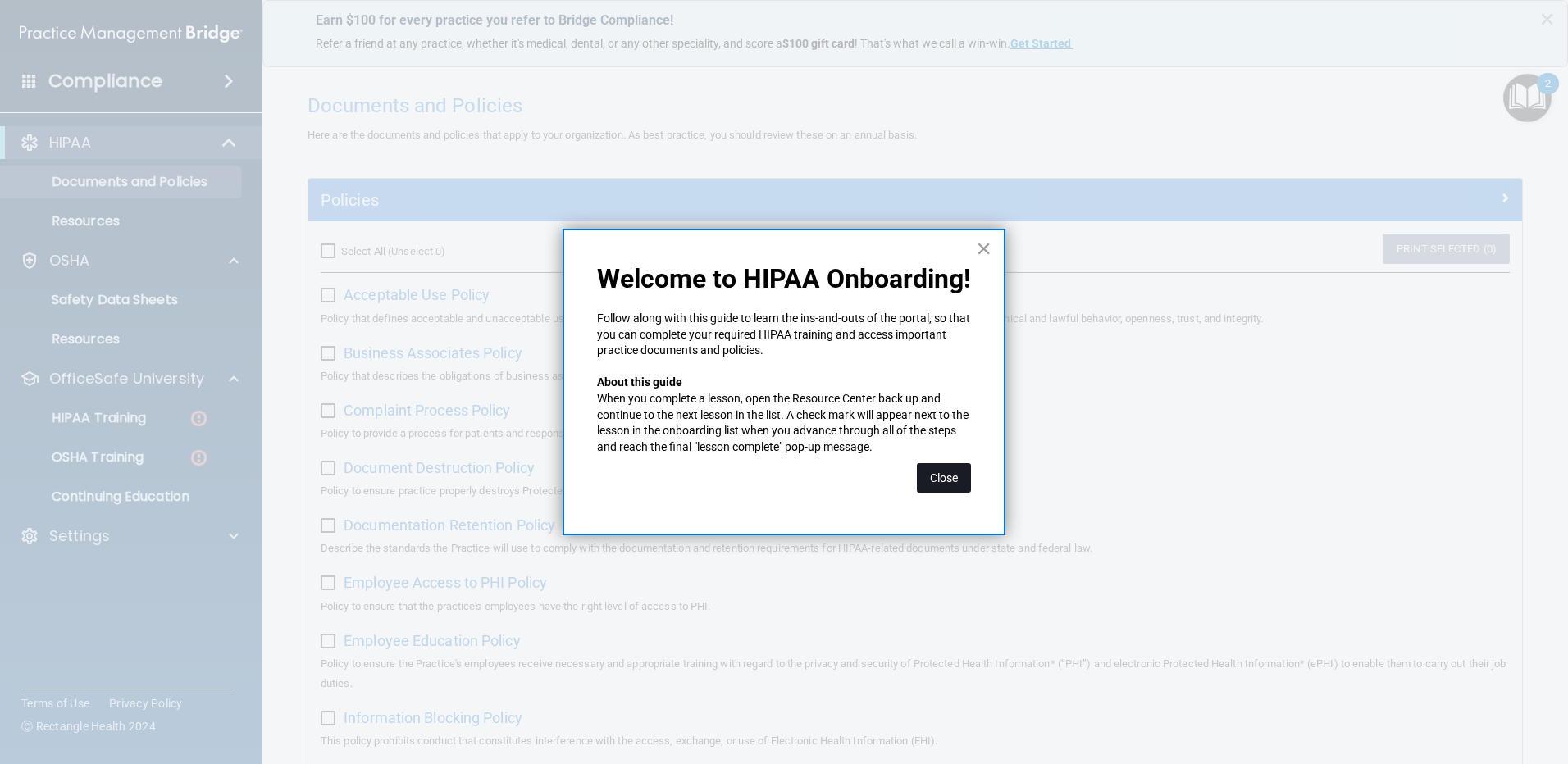
click at [926, 468] on button "Close" at bounding box center [944, 478] width 54 height 30
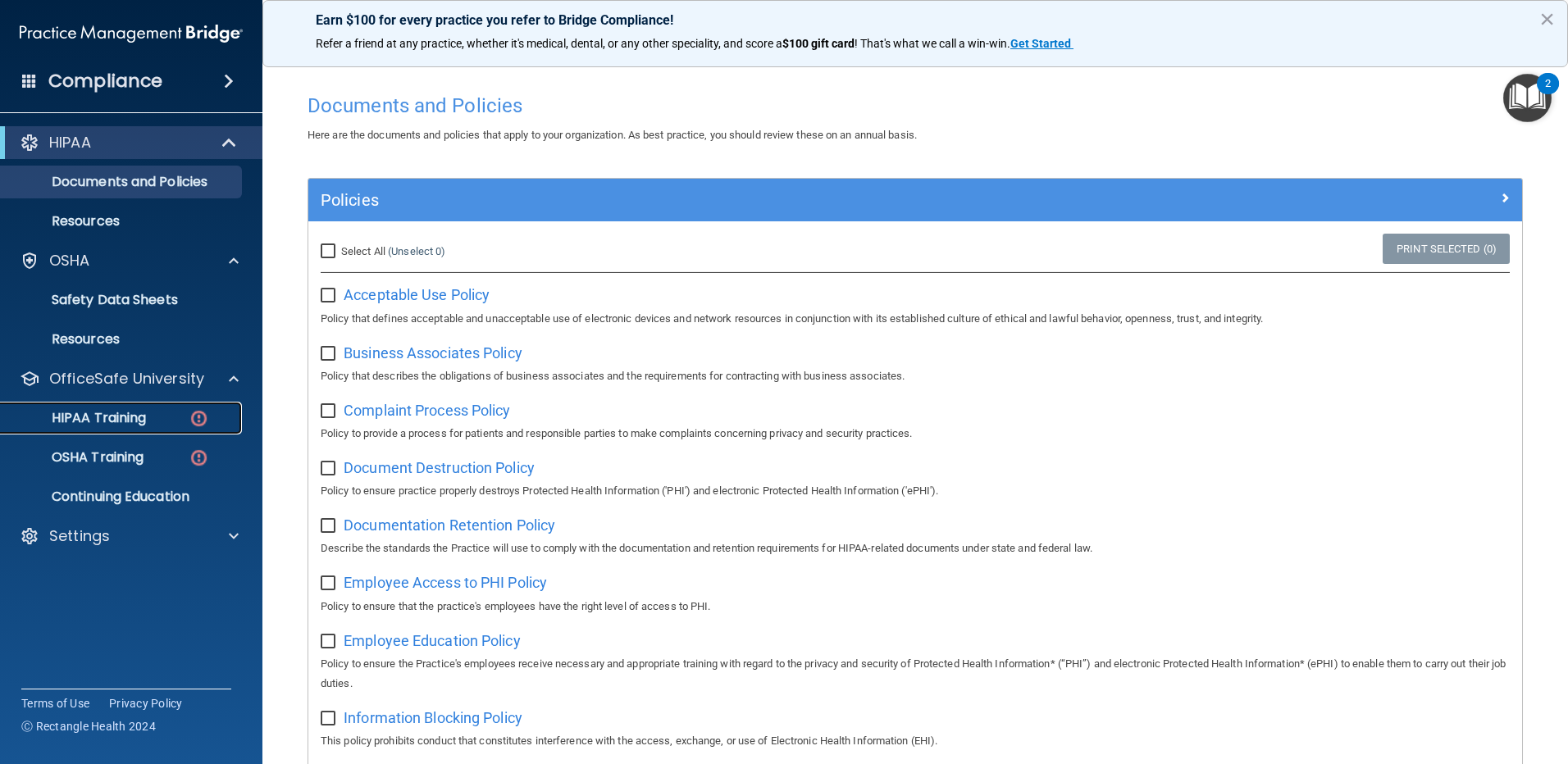
click at [114, 413] on p "HIPAA Training" at bounding box center [78, 418] width 135 height 17
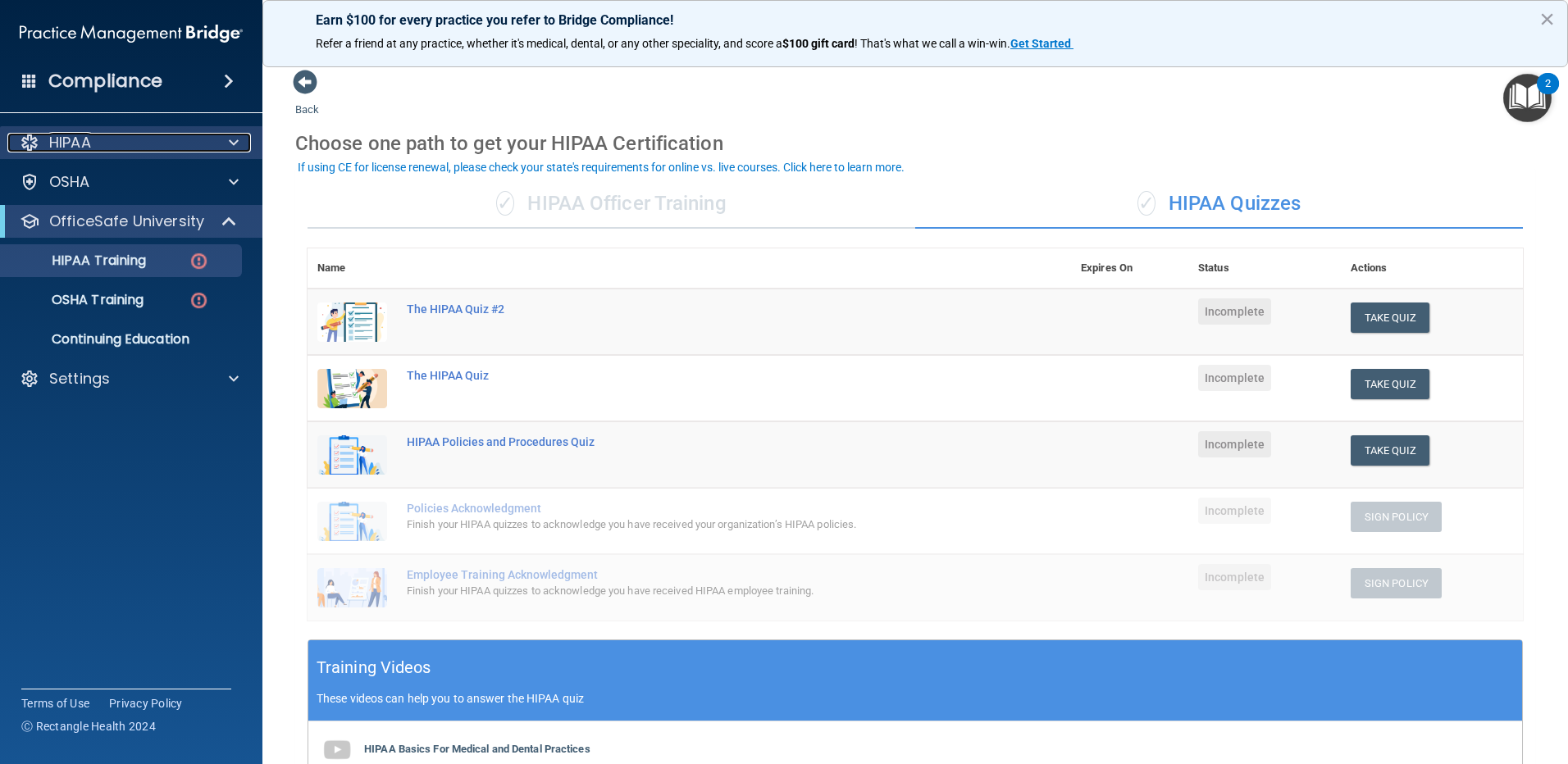
click at [134, 142] on div "HIPAA" at bounding box center [108, 142] width 203 height 20
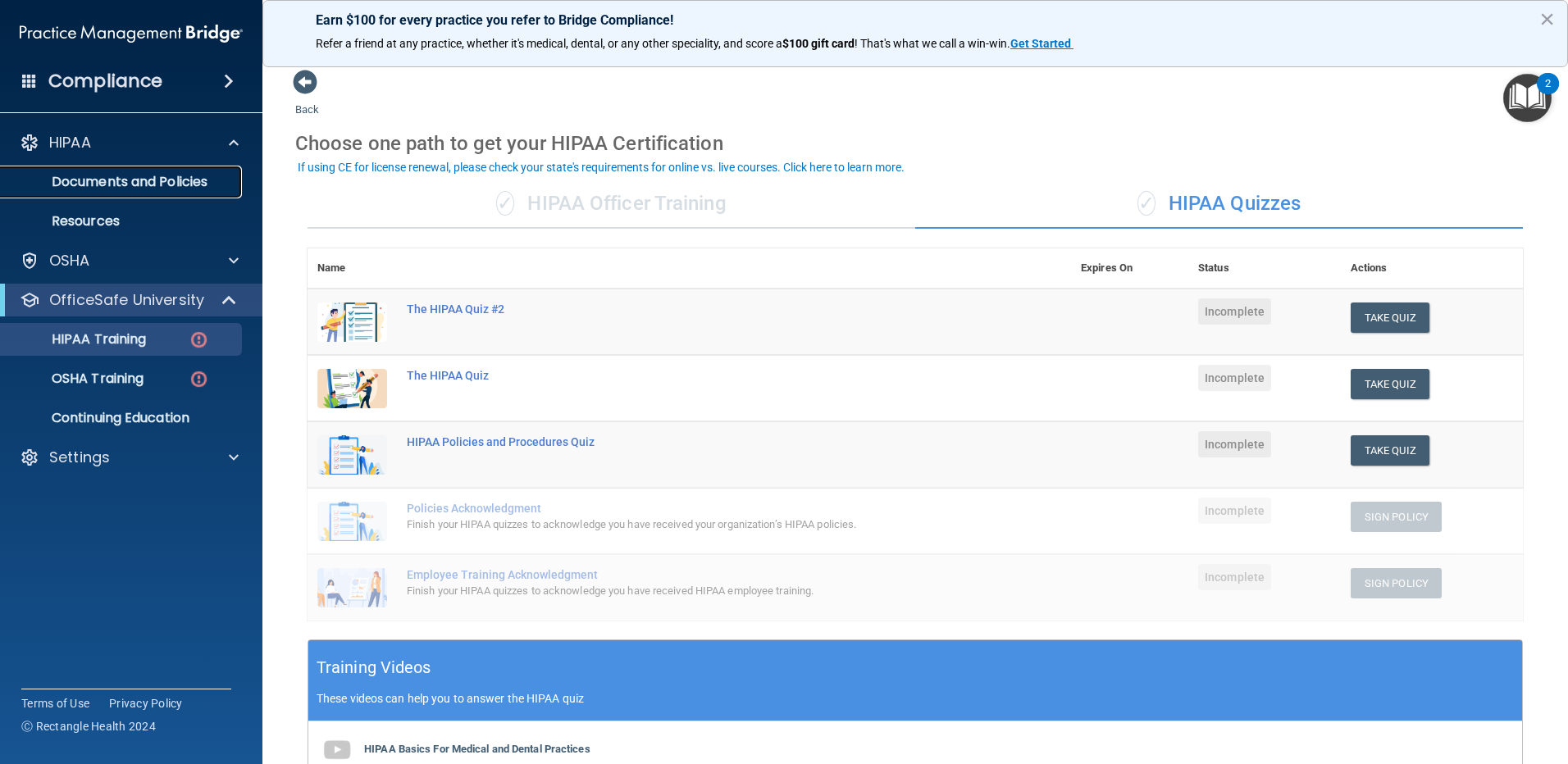
click at [132, 197] on link "Documents and Policies" at bounding box center [113, 182] width 258 height 33
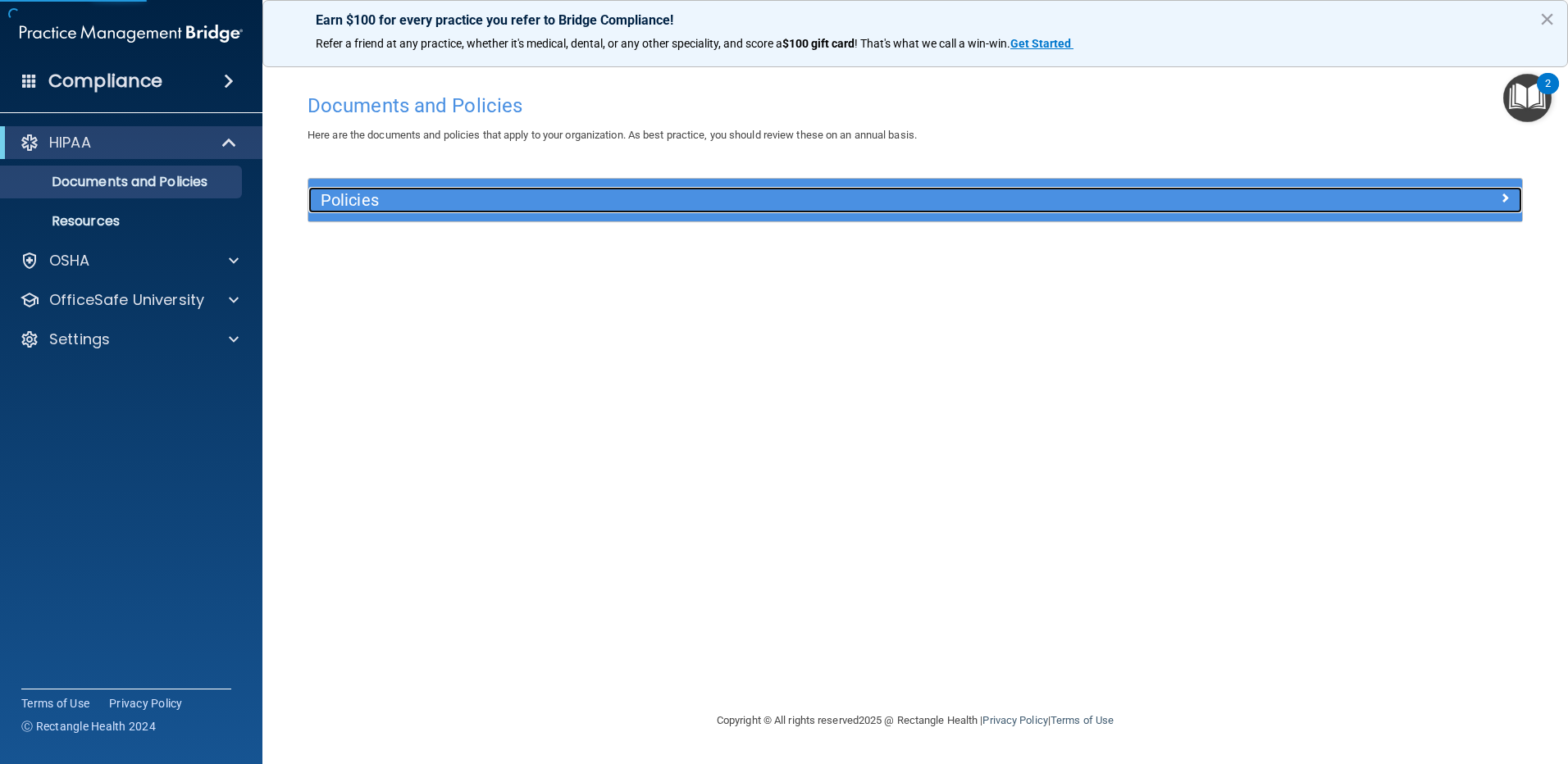
click at [515, 197] on h5 "Policies" at bounding box center [763, 200] width 886 height 18
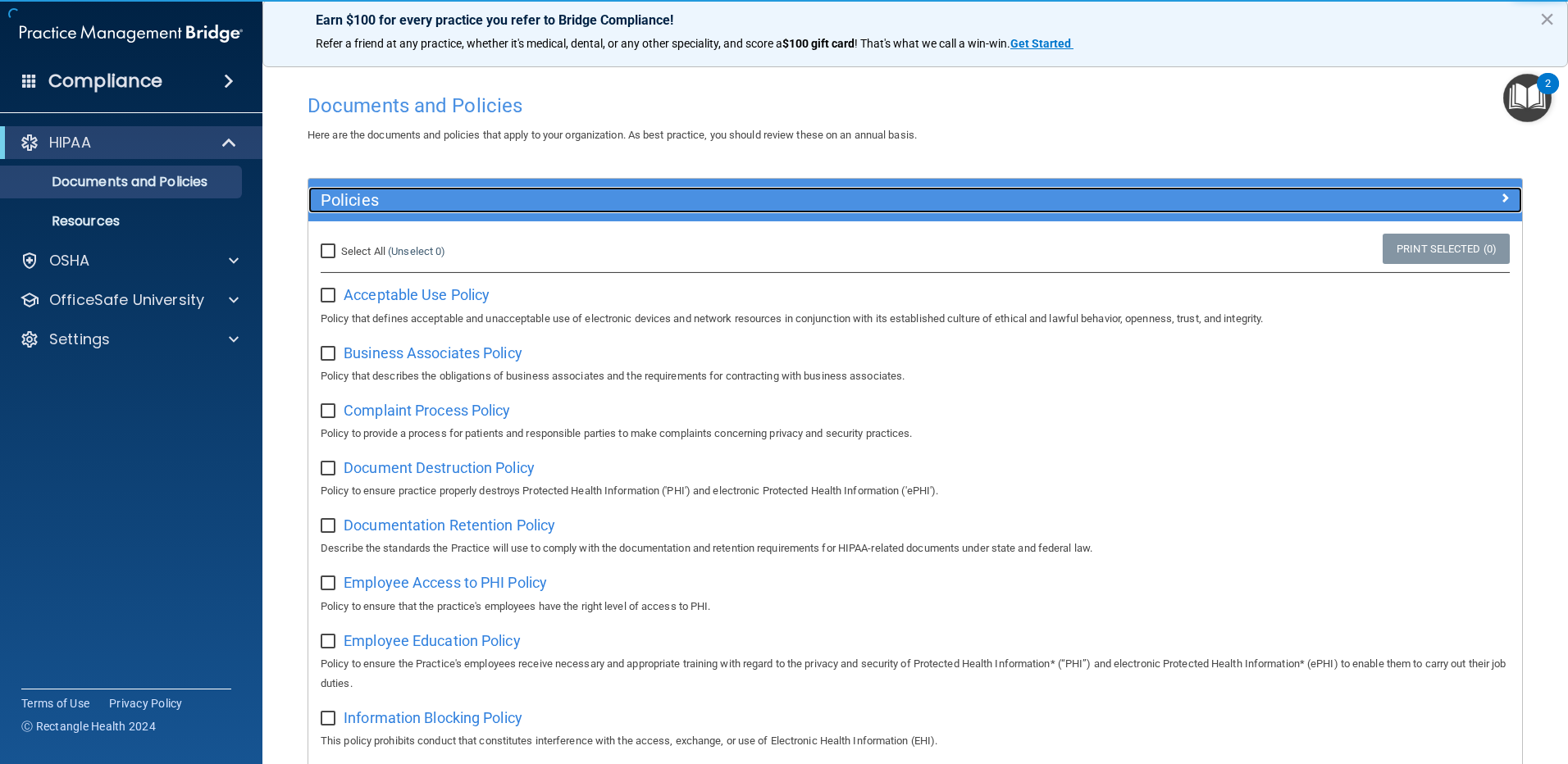
click at [515, 197] on h5 "Policies" at bounding box center [763, 200] width 886 height 18
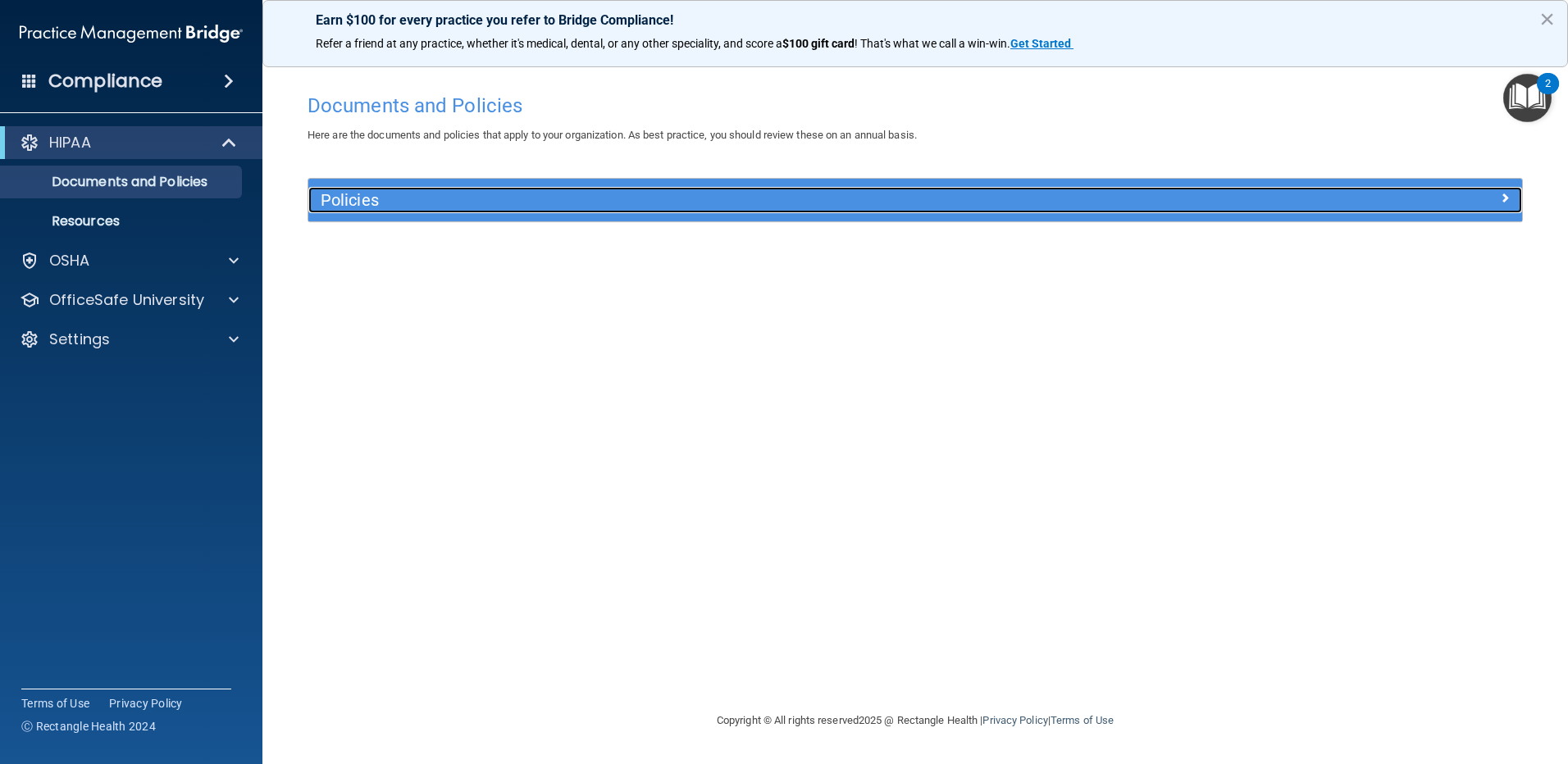
click at [515, 197] on h5 "Policies" at bounding box center [763, 200] width 886 height 18
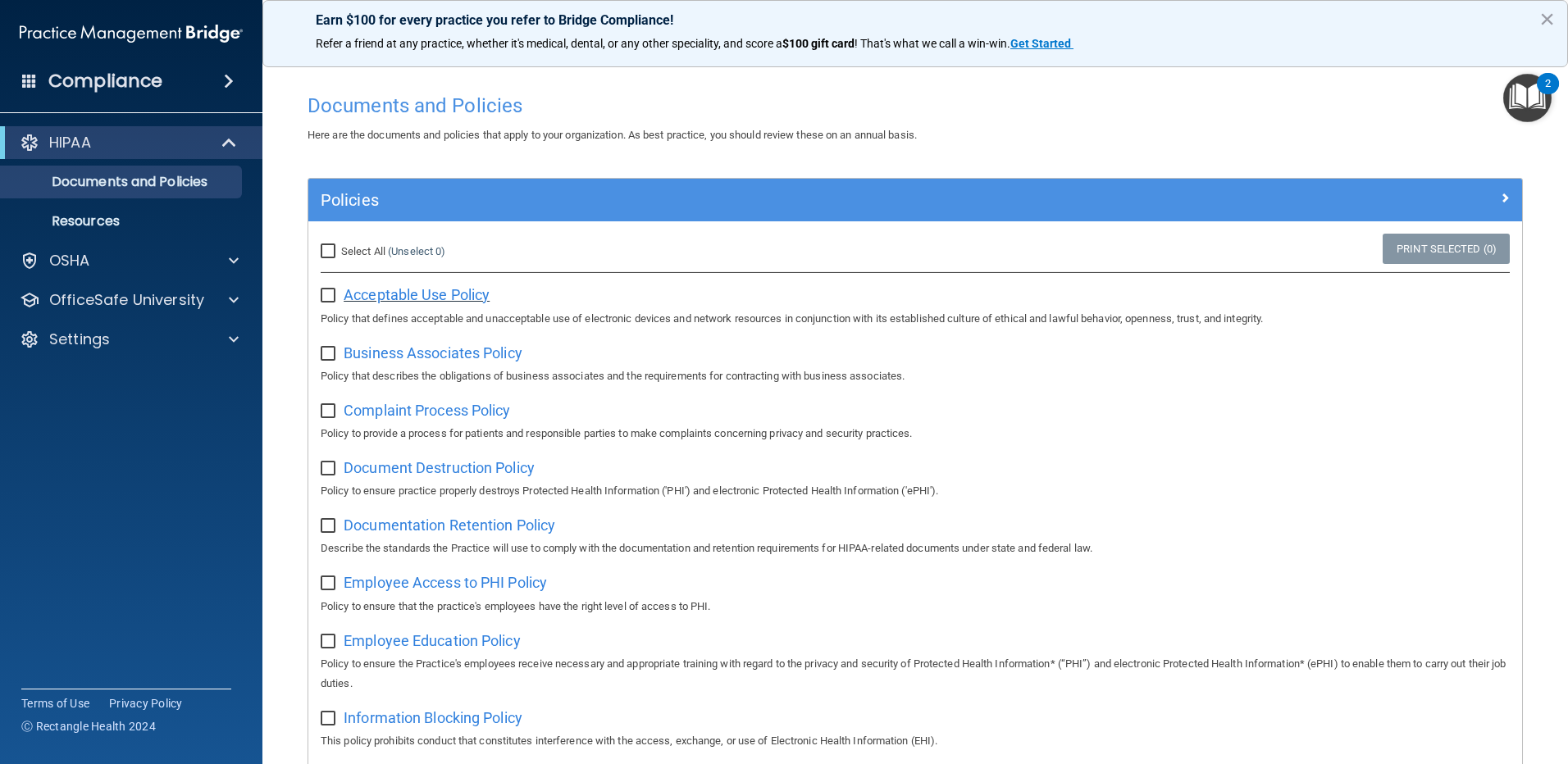
click at [429, 298] on span "Acceptable Use Policy" at bounding box center [416, 295] width 146 height 17
click at [373, 350] on span "Business Associates Policy" at bounding box center [433, 353] width 179 height 17
click at [401, 415] on span "Complaint Process Policy" at bounding box center [427, 410] width 167 height 17
click at [415, 471] on span "Document Destruction Policy" at bounding box center [439, 467] width 191 height 17
click at [418, 531] on span "Documentation Retention Policy" at bounding box center [449, 525] width 211 height 17
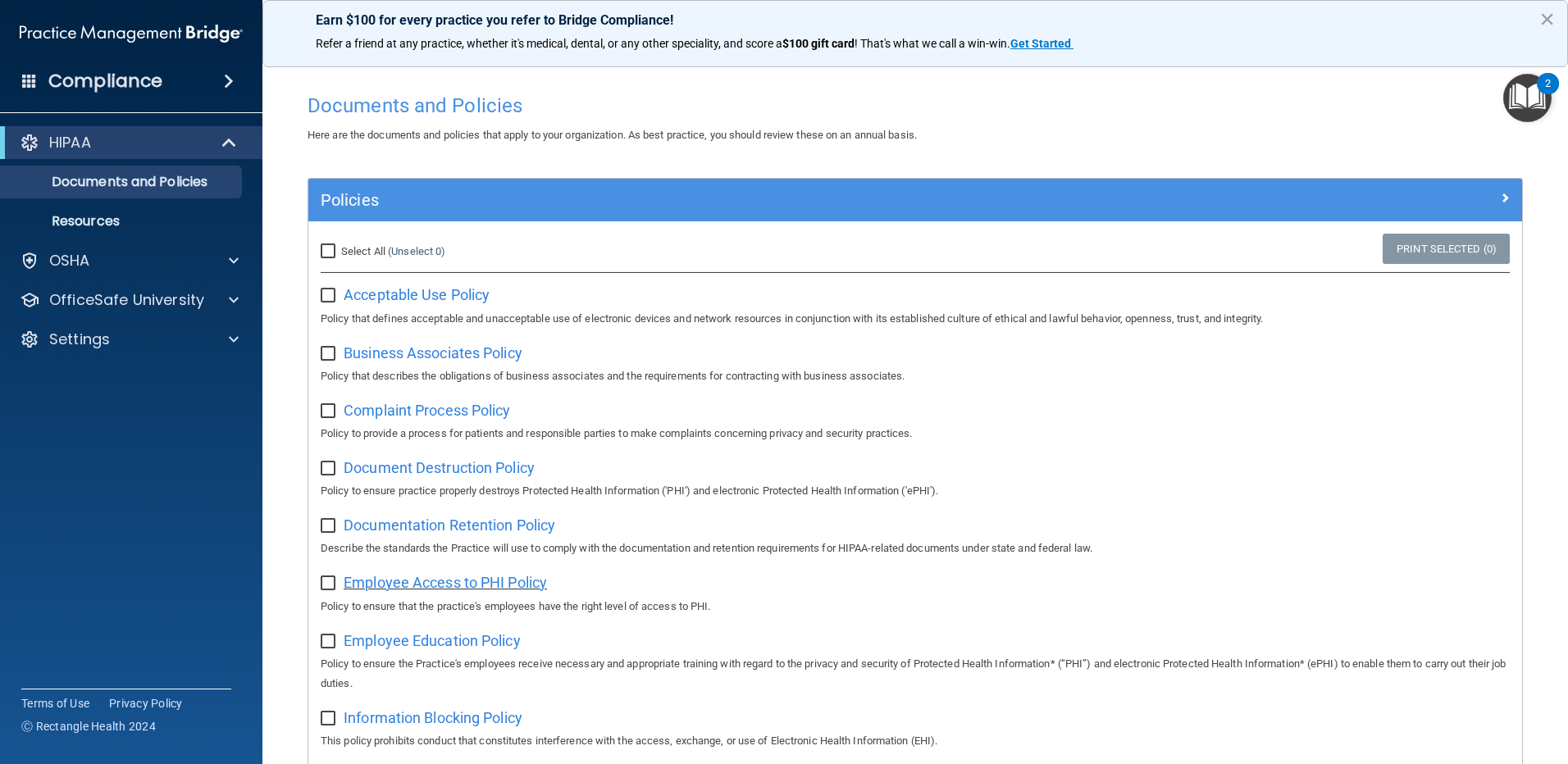
click at [448, 588] on span "Employee Access to PHI Policy" at bounding box center [445, 583] width 203 height 17
click at [394, 649] on span "Employee Education Policy" at bounding box center [432, 640] width 177 height 17
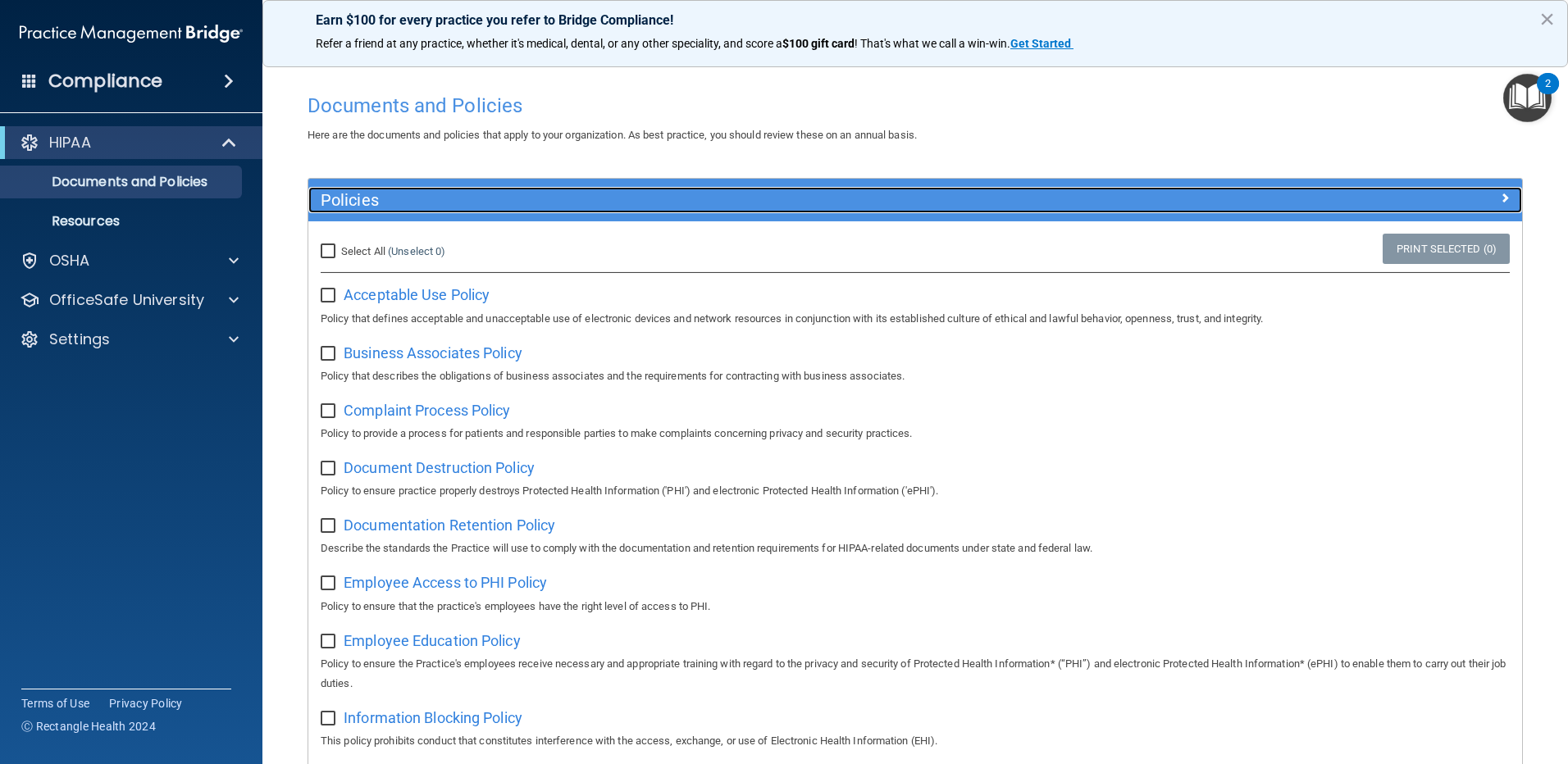
click at [1486, 194] on div at bounding box center [1370, 196] width 304 height 20
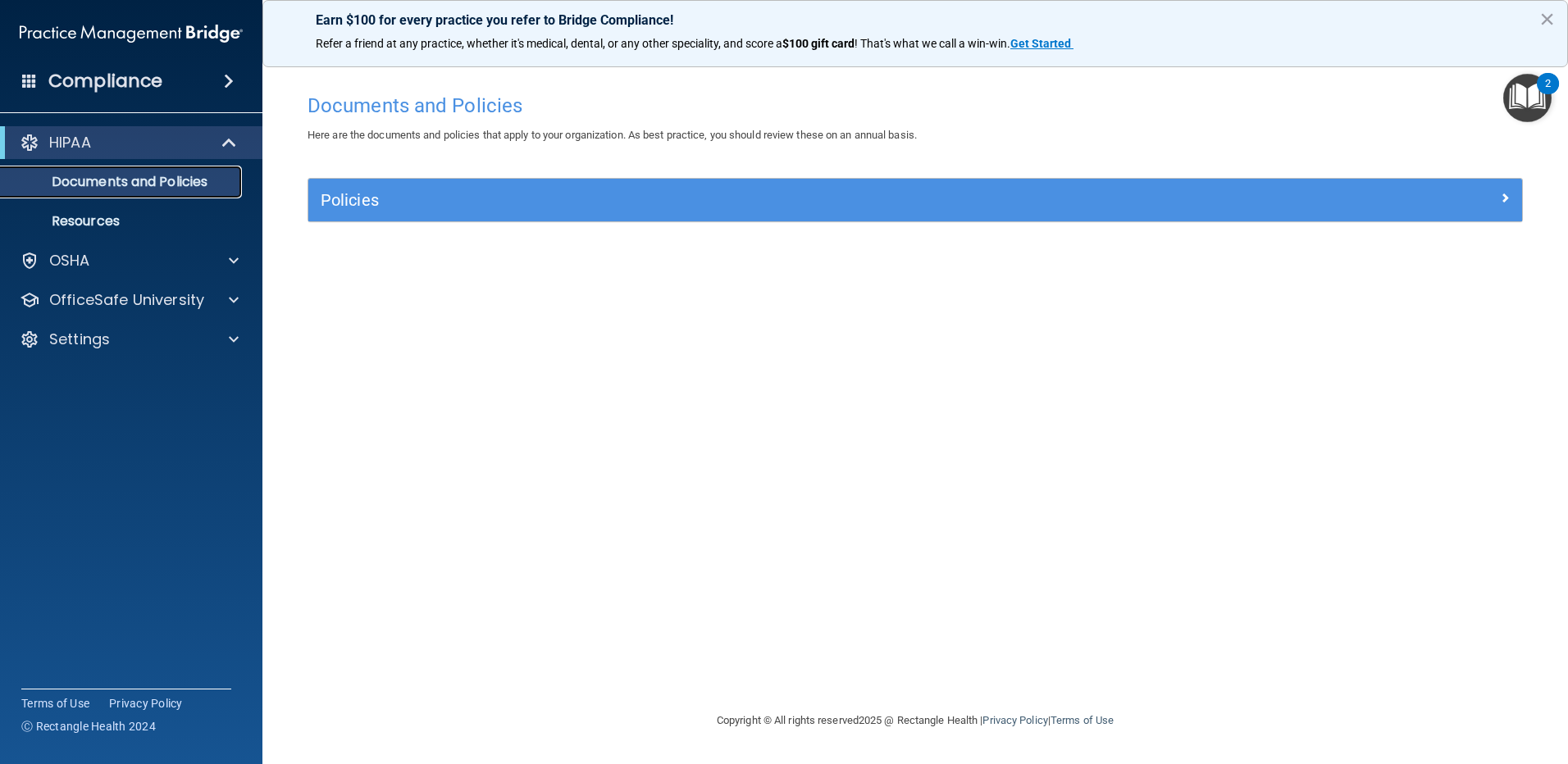
click at [185, 174] on p "Documents and Policies" at bounding box center [122, 181] width 224 height 17
click at [123, 215] on p "Resources" at bounding box center [122, 221] width 224 height 17
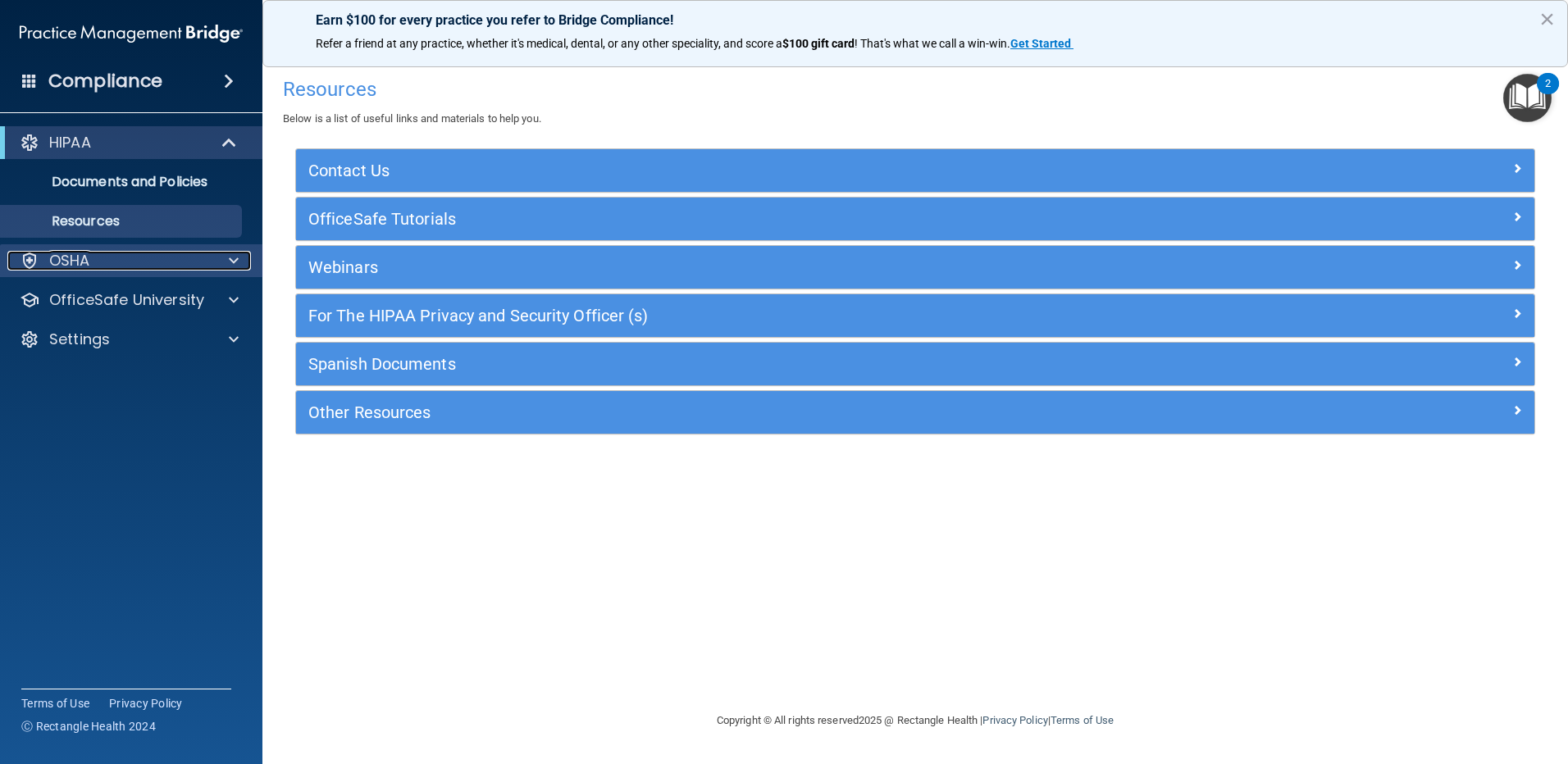
click at [120, 263] on div "OSHA" at bounding box center [108, 261] width 203 height 20
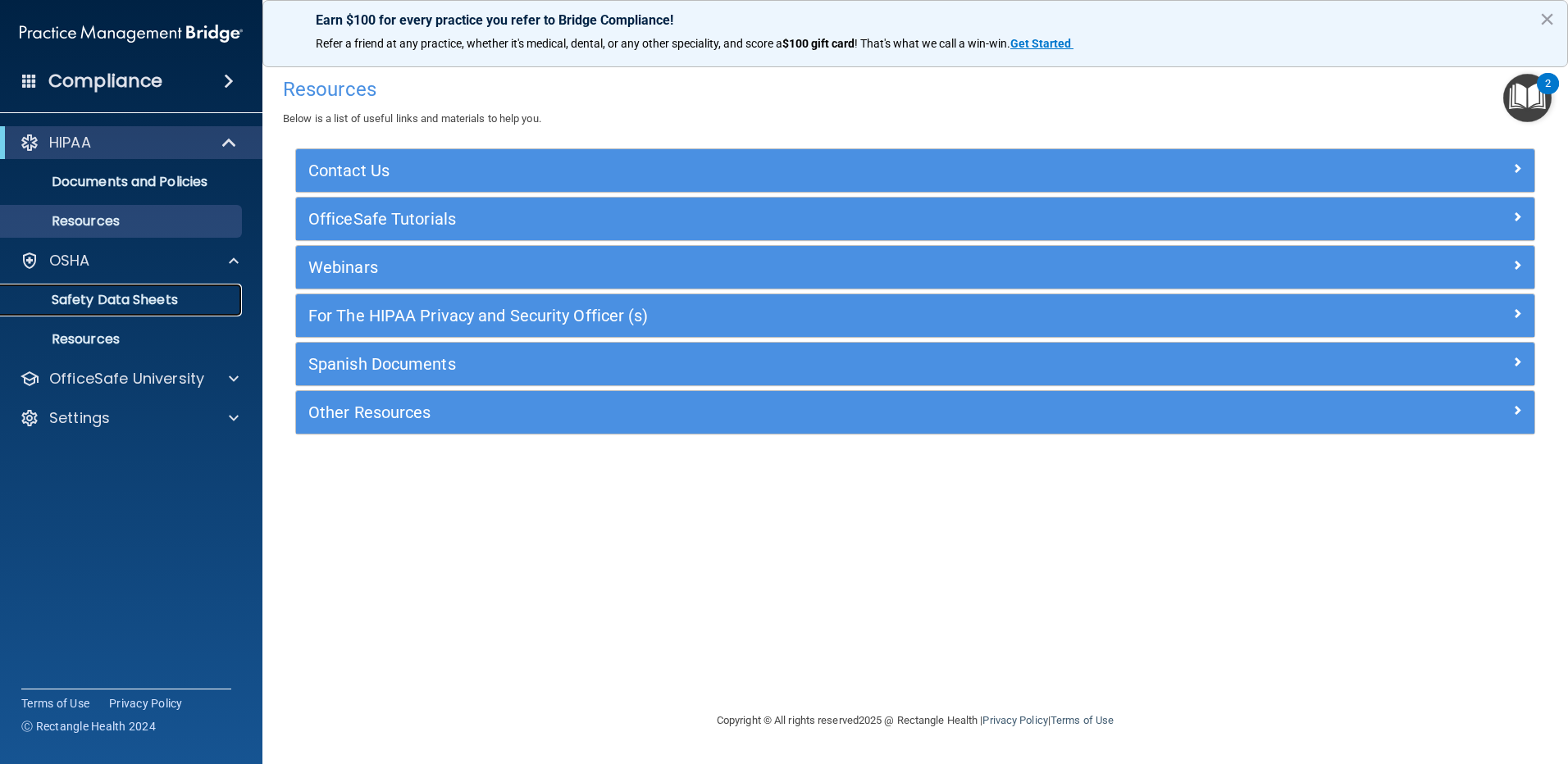
click at [121, 289] on link "Safety Data Sheets" at bounding box center [113, 300] width 258 height 33
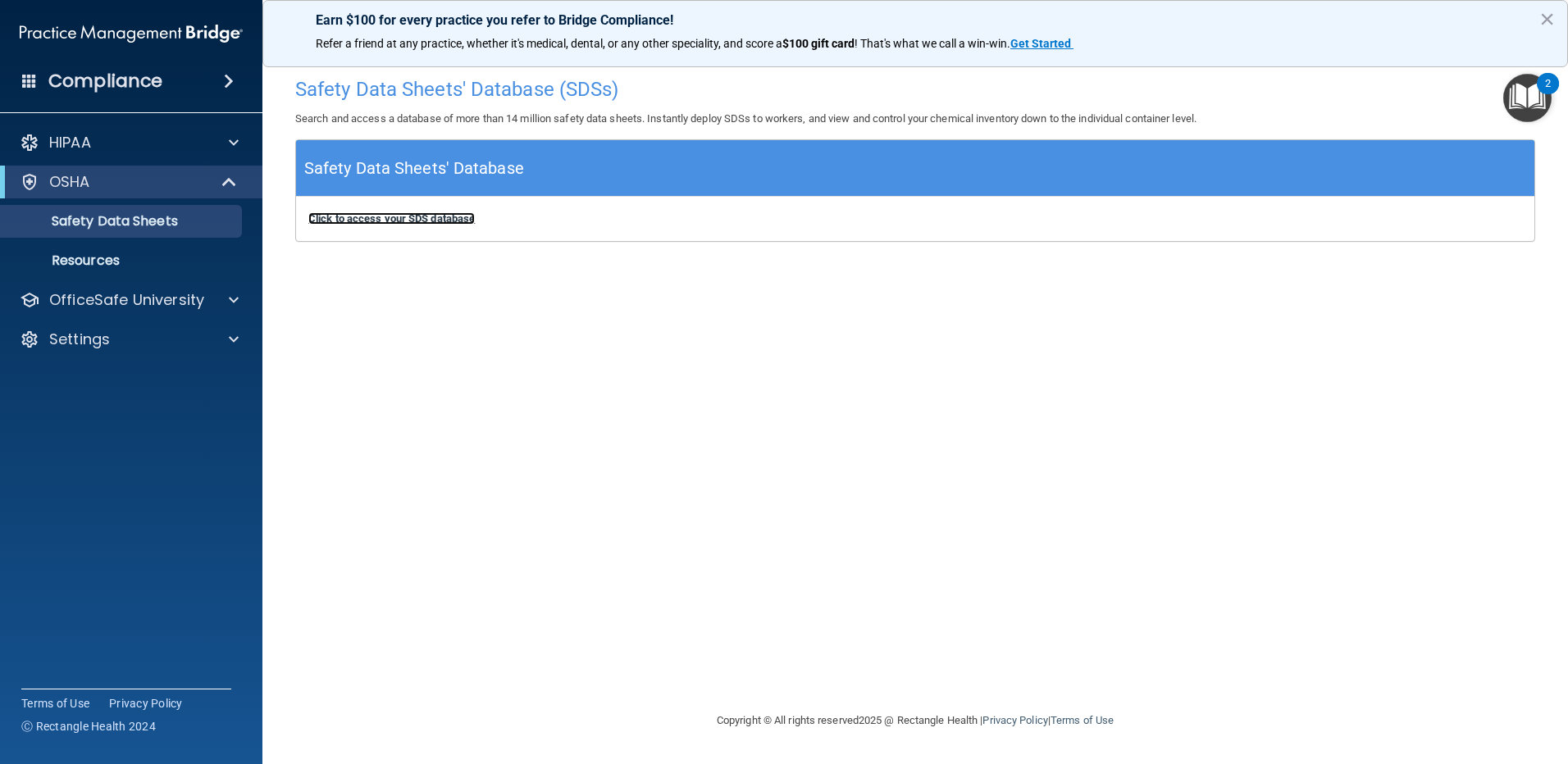
click at [413, 217] on b "Click to access your SDS database" at bounding box center [391, 218] width 167 height 12
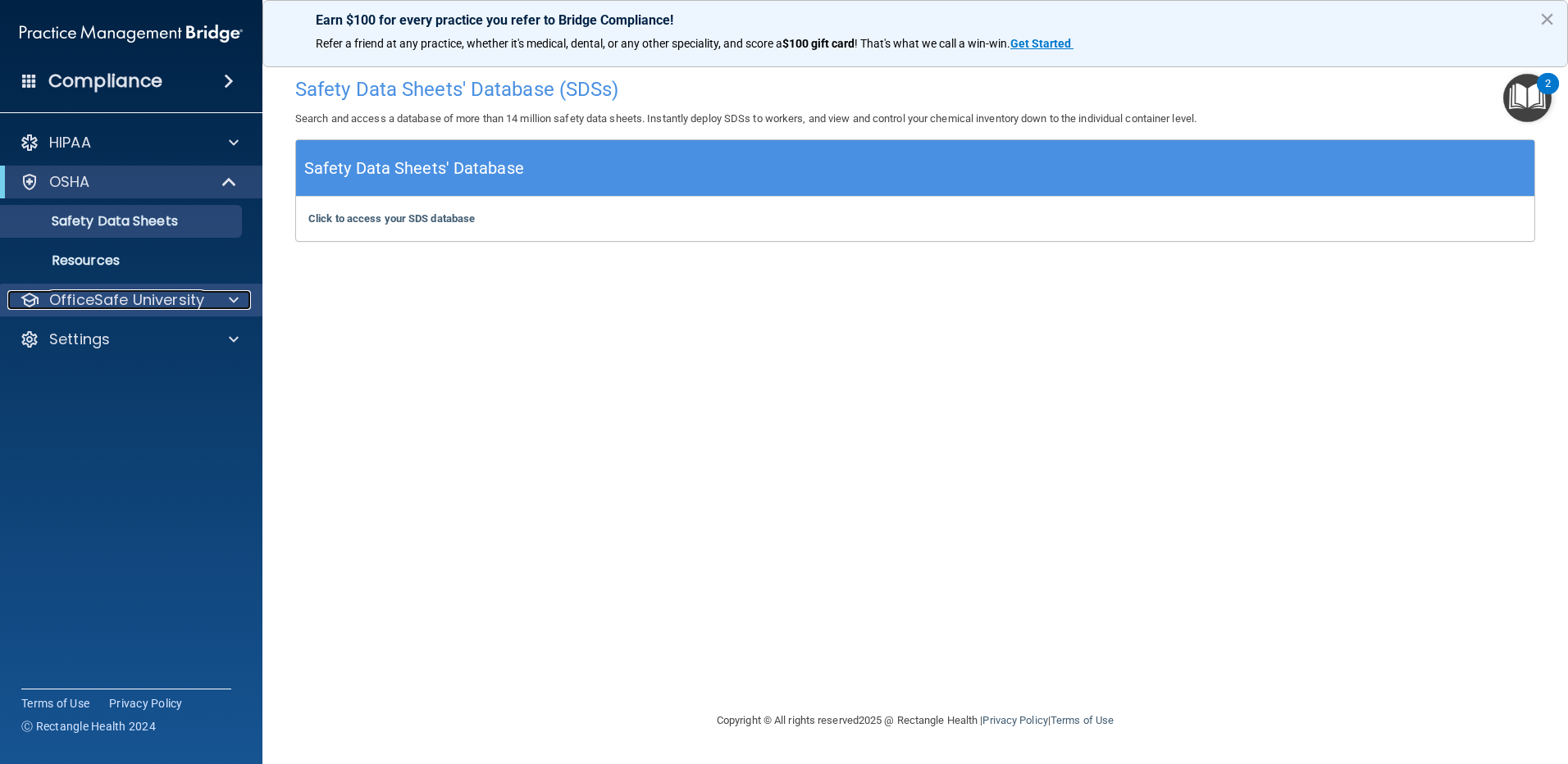
click at [123, 294] on p "OfficeSafe University" at bounding box center [127, 300] width 155 height 20
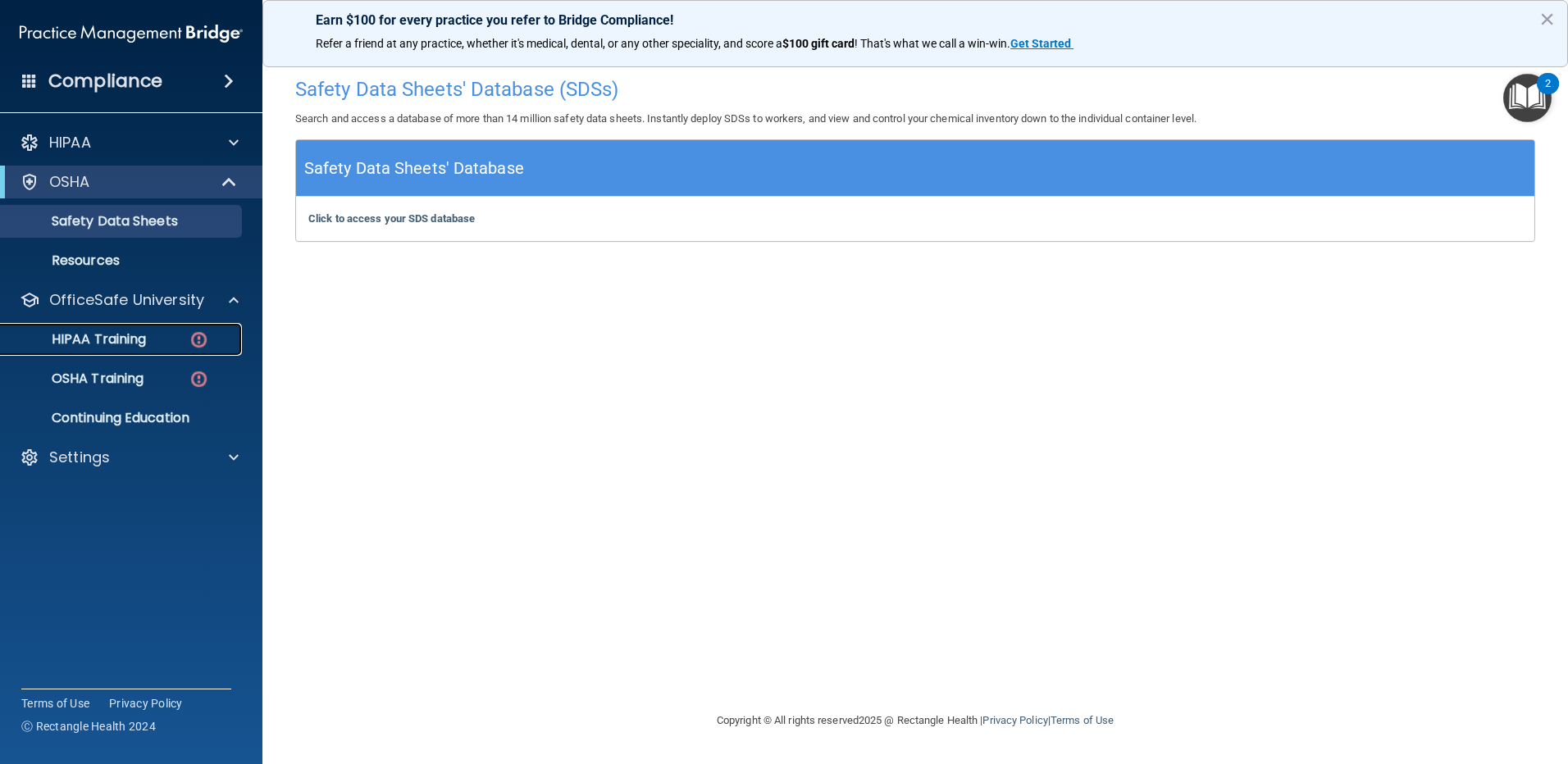
click at [123, 333] on p "HIPAA Training" at bounding box center [78, 339] width 135 height 17
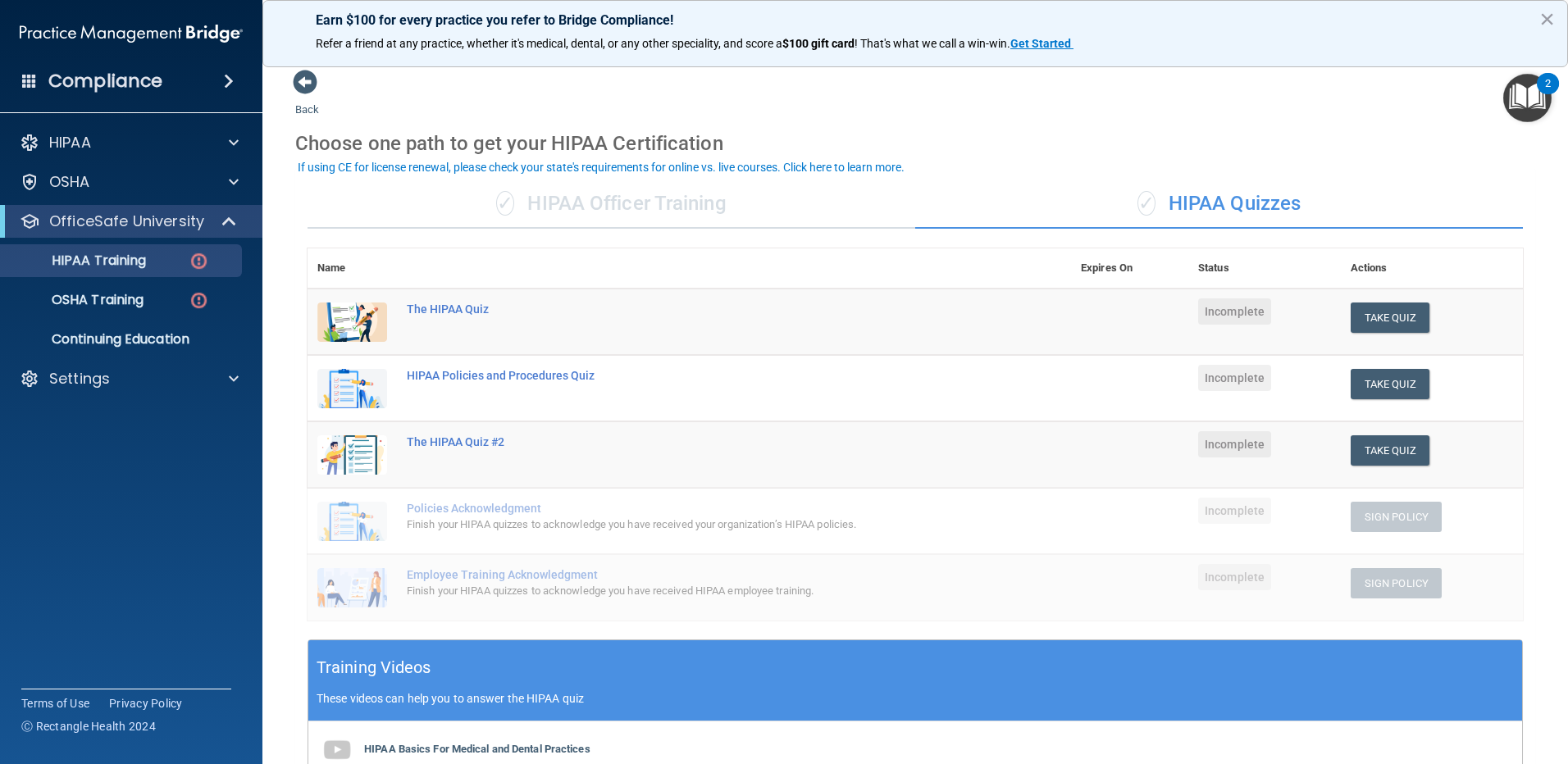
click at [638, 203] on div "✓ HIPAA Officer Training" at bounding box center [611, 204] width 607 height 49
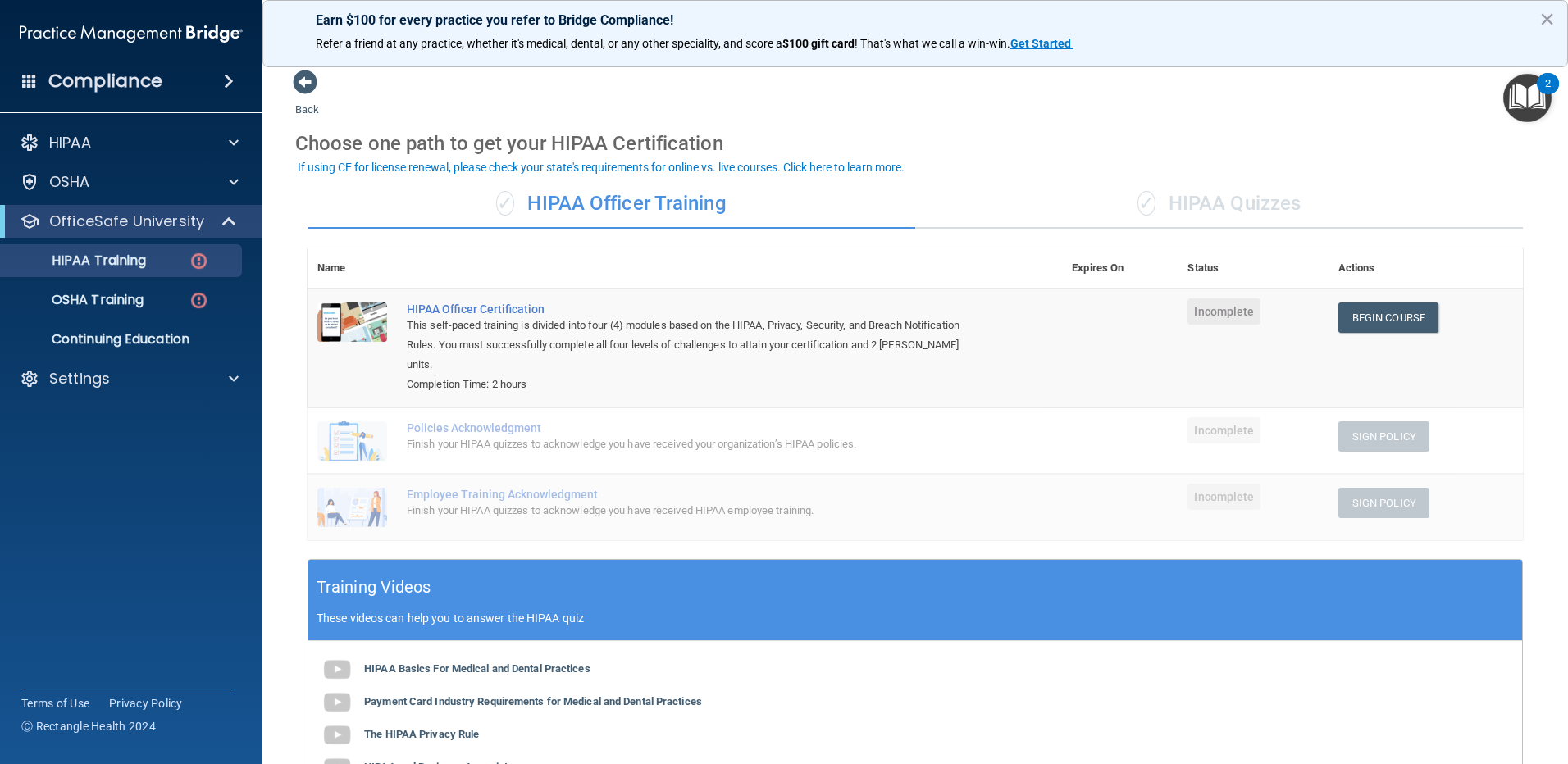
click at [1184, 212] on div "✓ HIPAA Quizzes" at bounding box center [1219, 204] width 607 height 49
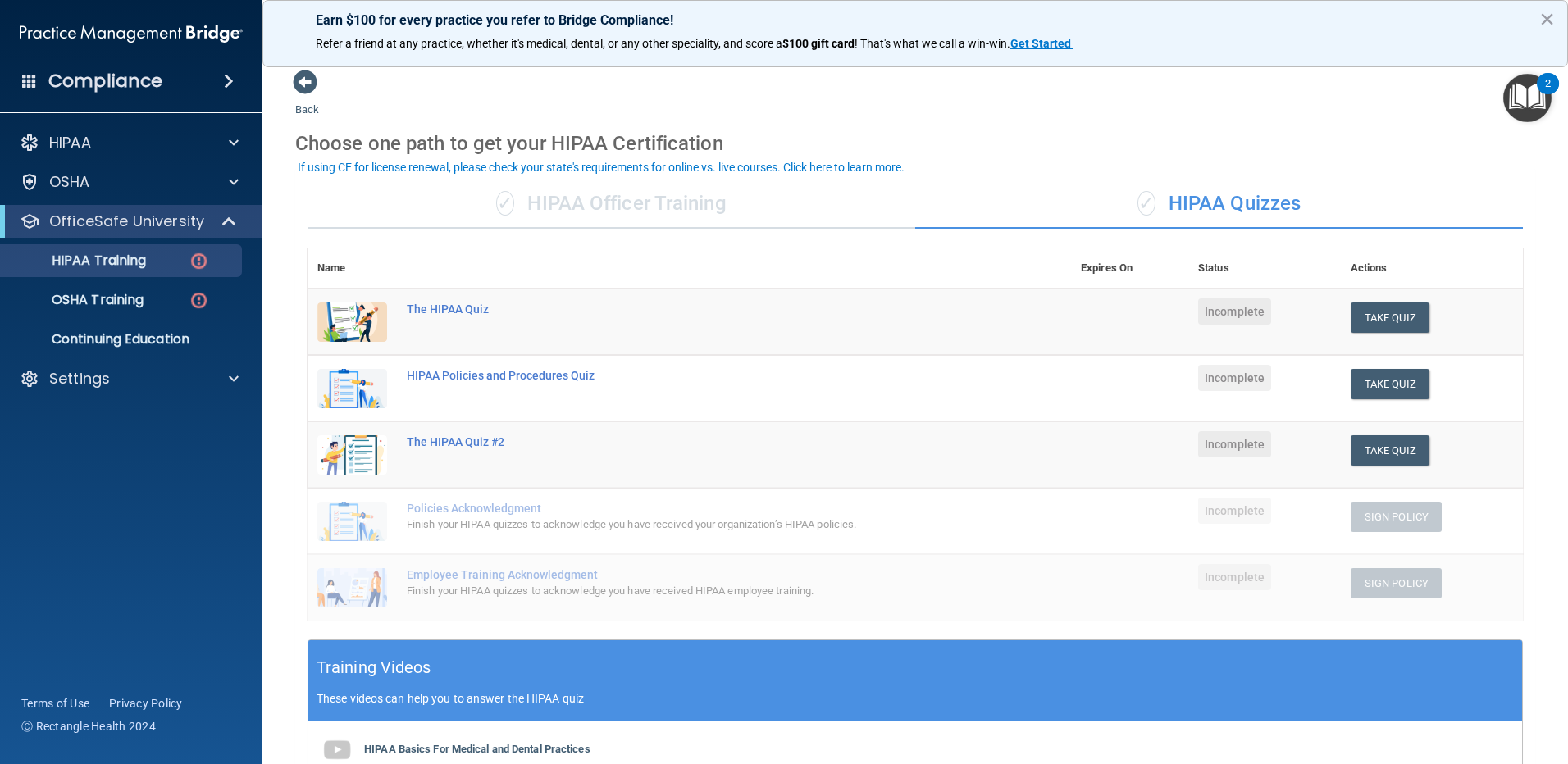
click at [440, 568] on td "Employee Training Acknowledgment Finish your HIPAA quizzes to acknowledge you h…" at bounding box center [734, 587] width 674 height 66
click at [438, 575] on div "Employee Training Acknowledgment" at bounding box center [697, 574] width 582 height 13
click at [460, 517] on div "Finish your HIPAA quizzes to acknowledge you have received your organization’s …" at bounding box center [697, 524] width 582 height 20
click at [1247, 517] on span "Incomplete" at bounding box center [1235, 510] width 73 height 26
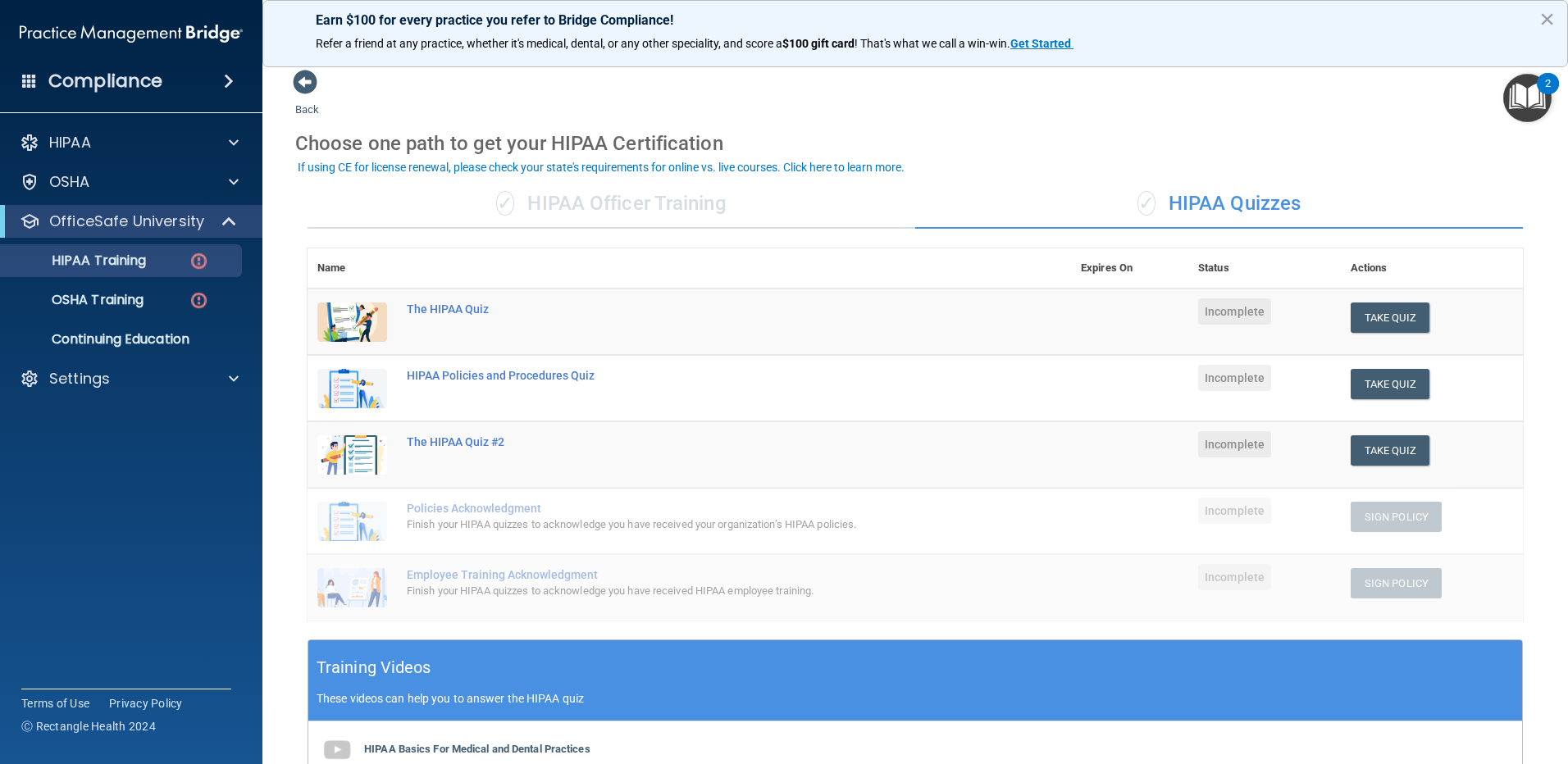
click at [1247, 571] on span "Incomplete" at bounding box center [1235, 576] width 73 height 26
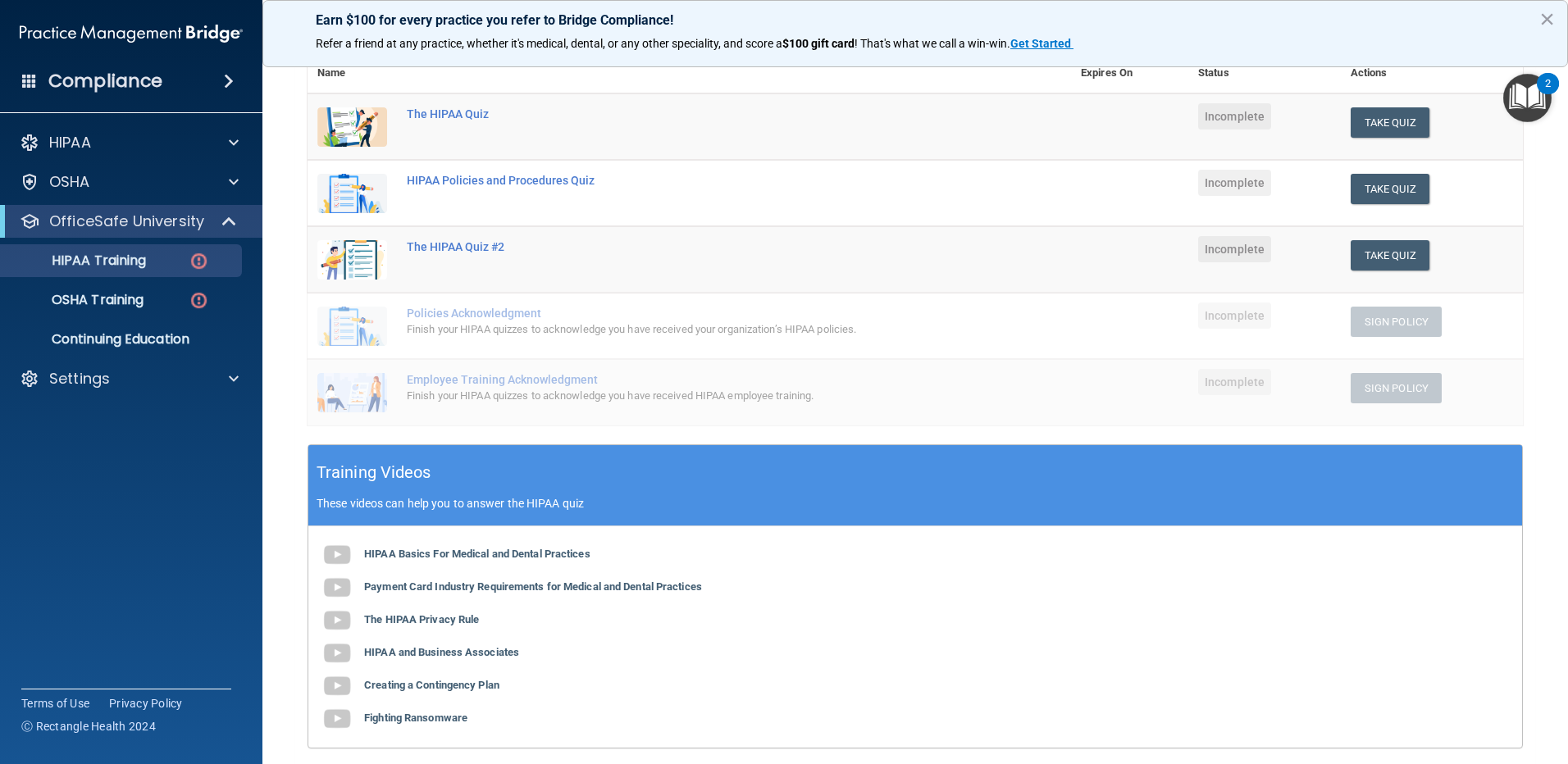
scroll to position [328, 0]
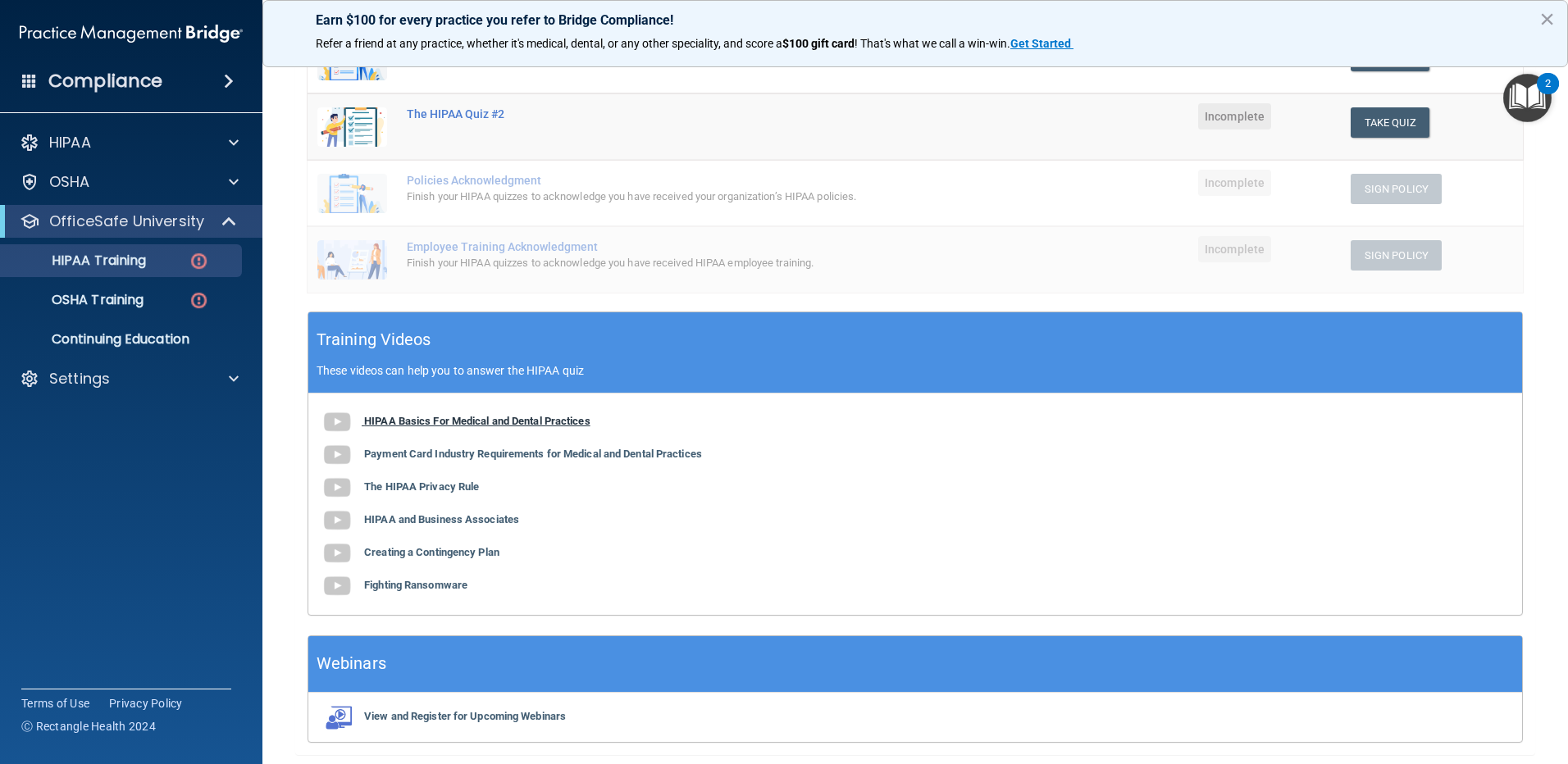
click at [484, 425] on b "HIPAA Basics For Medical and Dental Practices" at bounding box center [476, 420] width 226 height 12
click at [133, 290] on link "OSHA Training" at bounding box center [113, 300] width 258 height 33
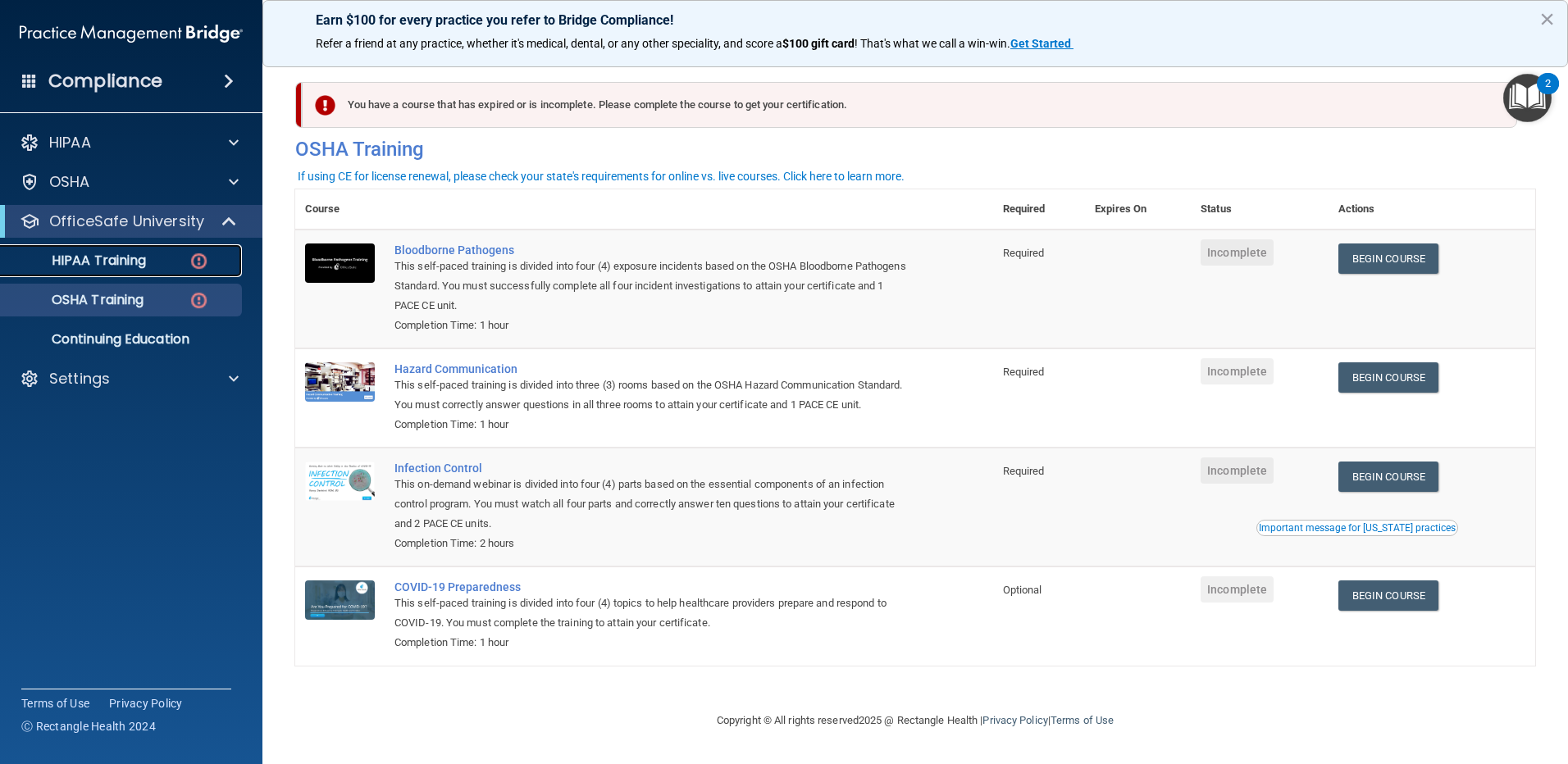
click at [147, 256] on div "HIPAA Training" at bounding box center [122, 260] width 224 height 17
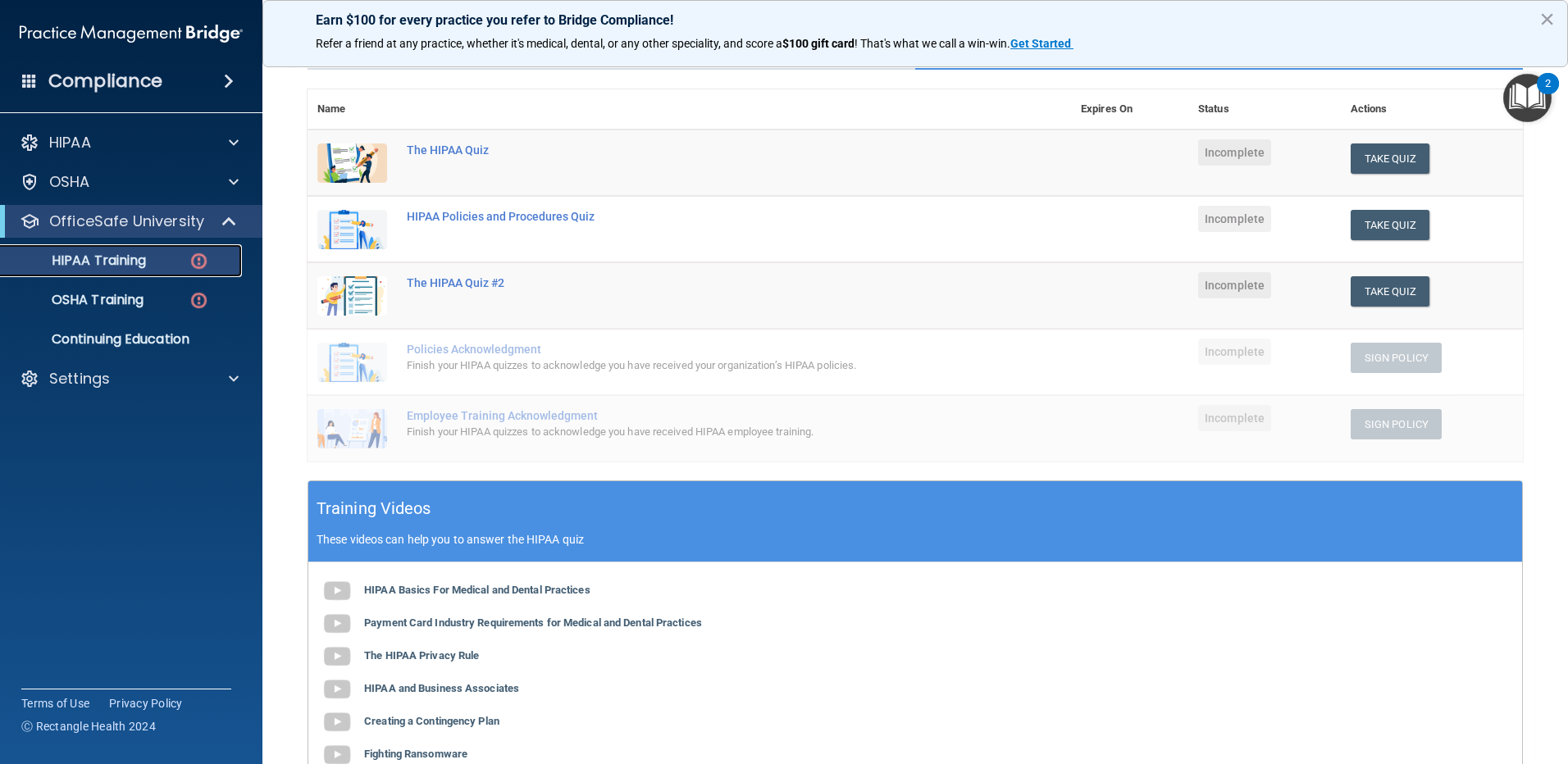
scroll to position [328, 0]
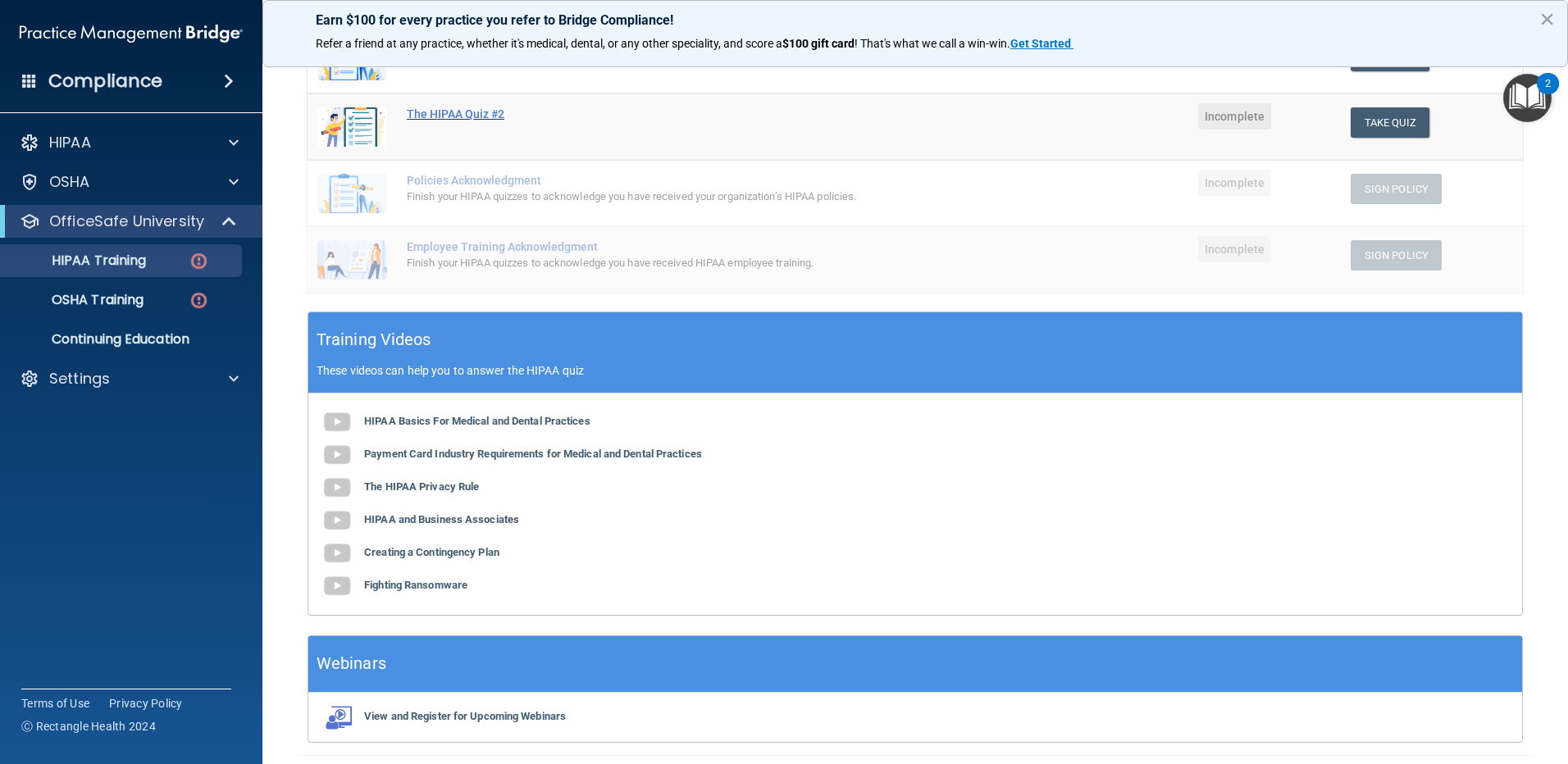
click at [446, 119] on div "The HIPAA Quiz #2" at bounding box center [697, 113] width 582 height 13
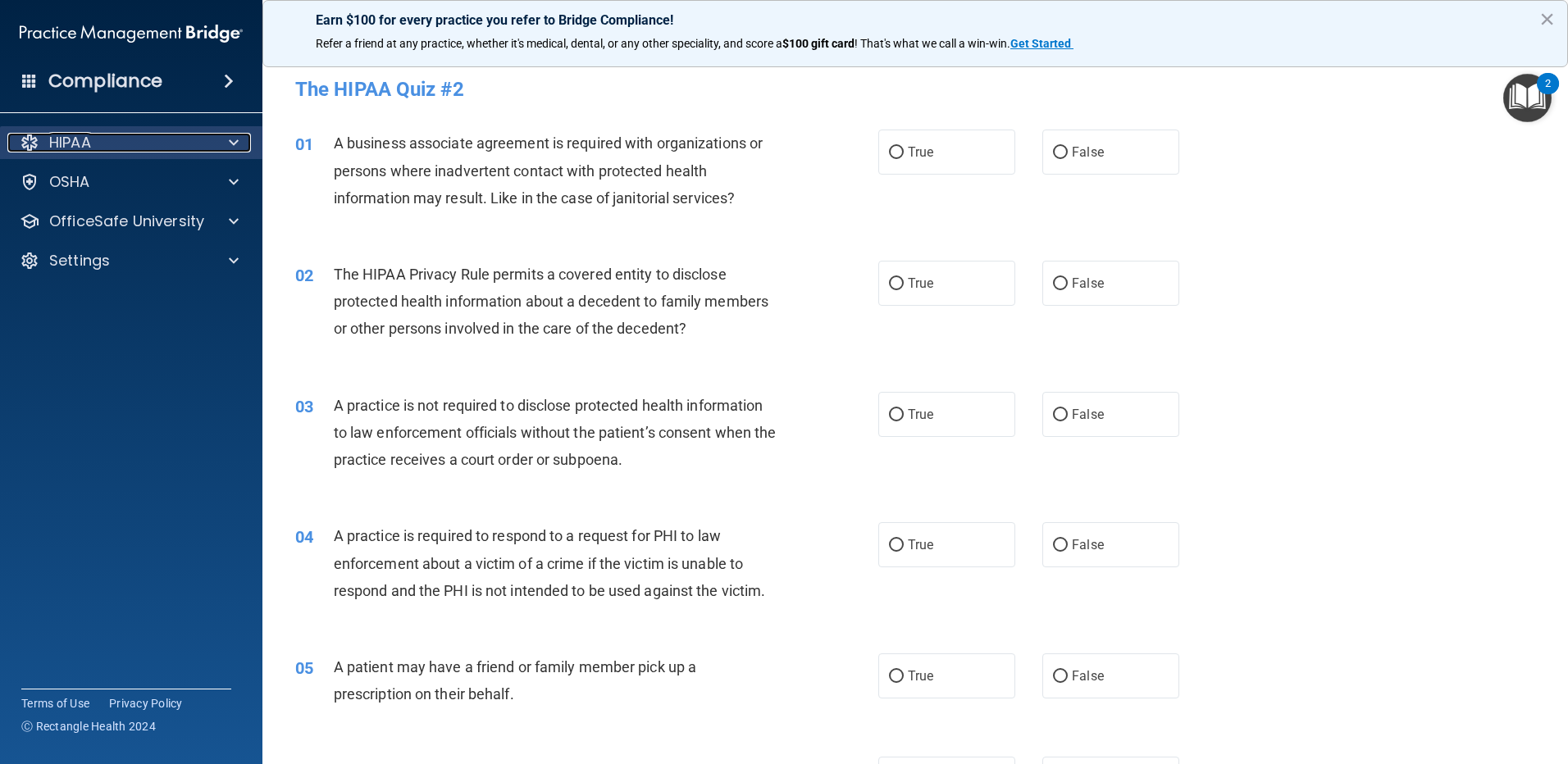
click at [220, 143] on div at bounding box center [230, 142] width 41 height 20
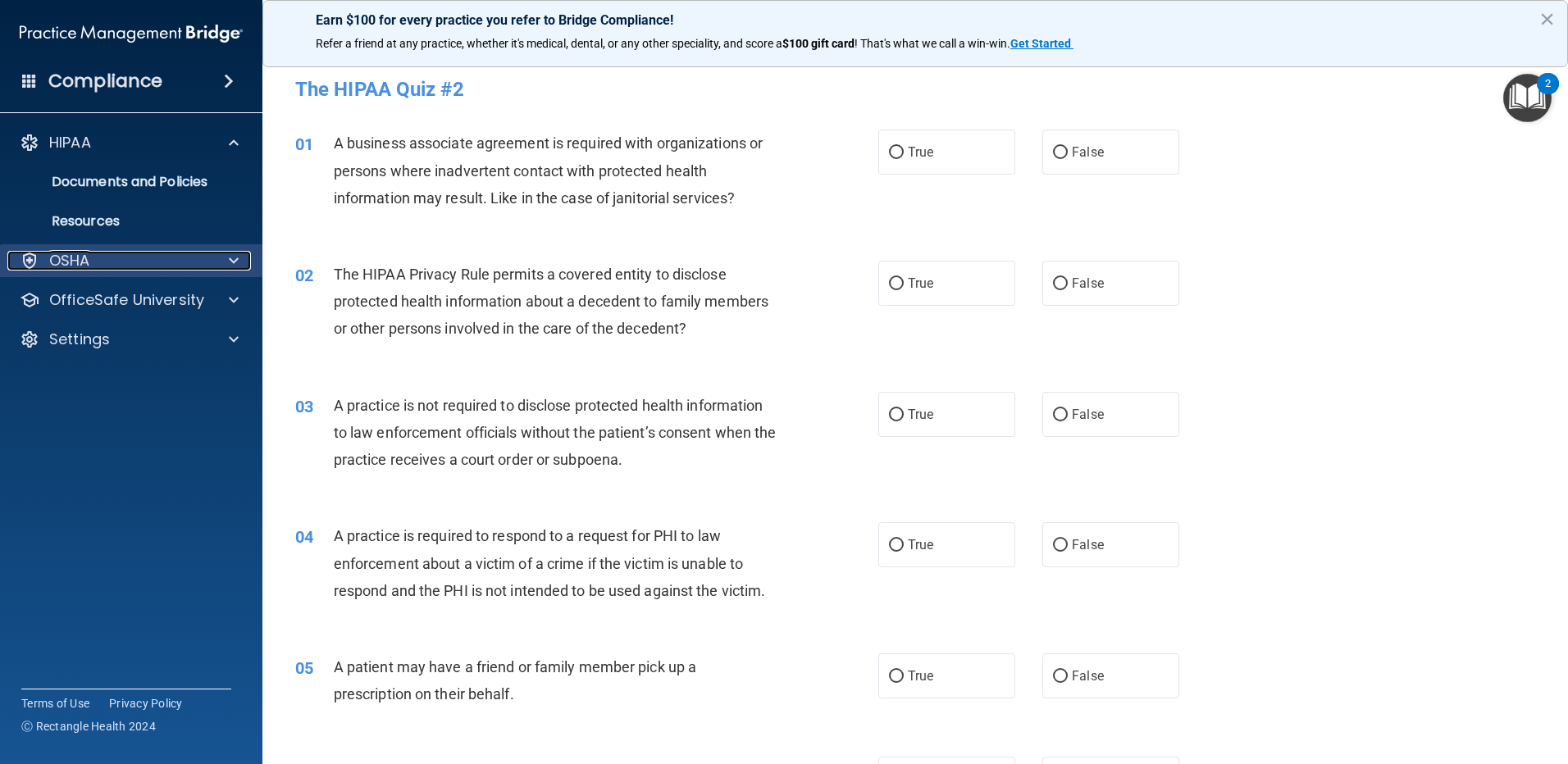
click at [135, 255] on div "OSHA" at bounding box center [108, 261] width 203 height 20
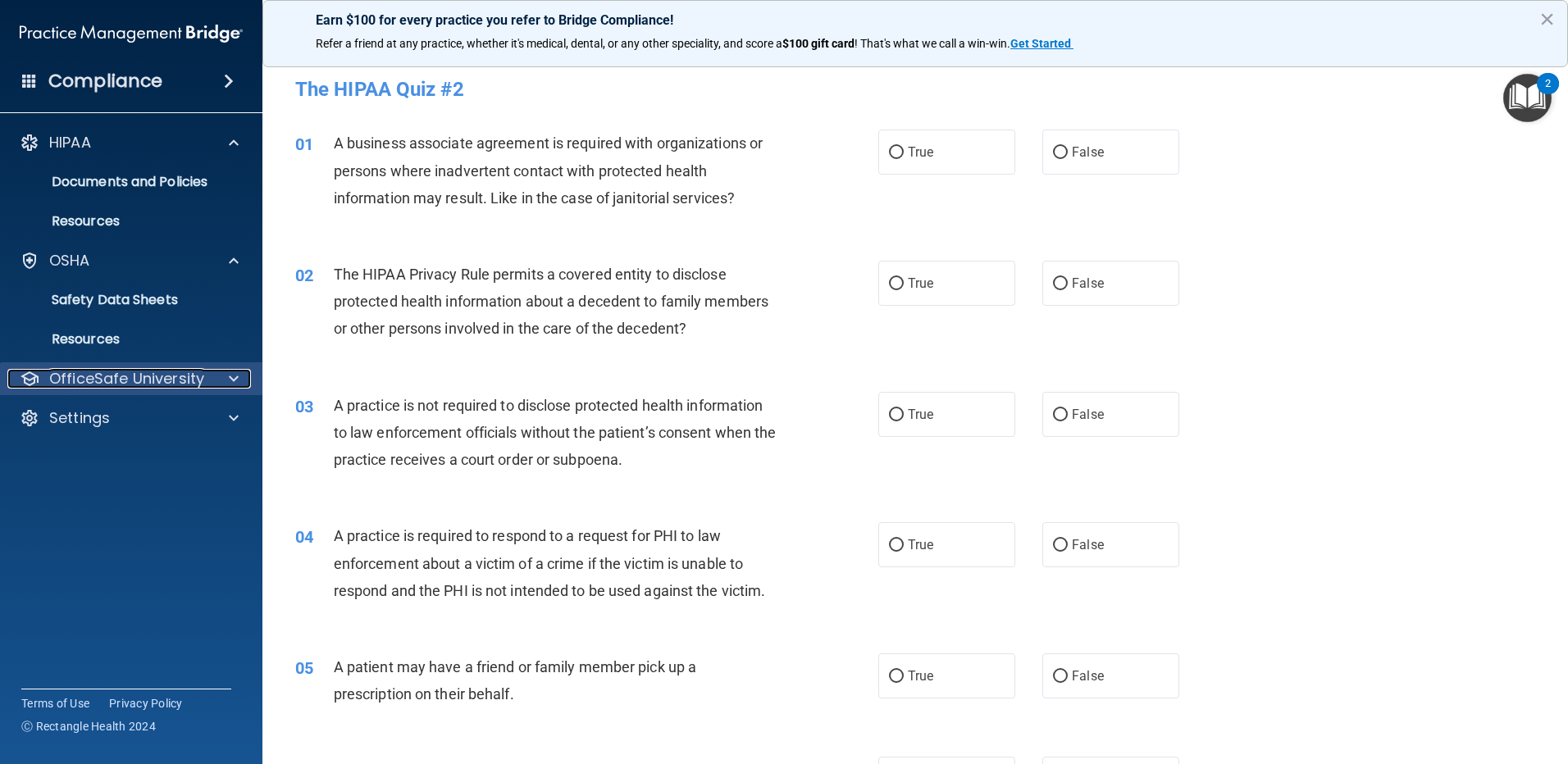
click at [130, 379] on p "OfficeSafe University" at bounding box center [127, 379] width 155 height 20
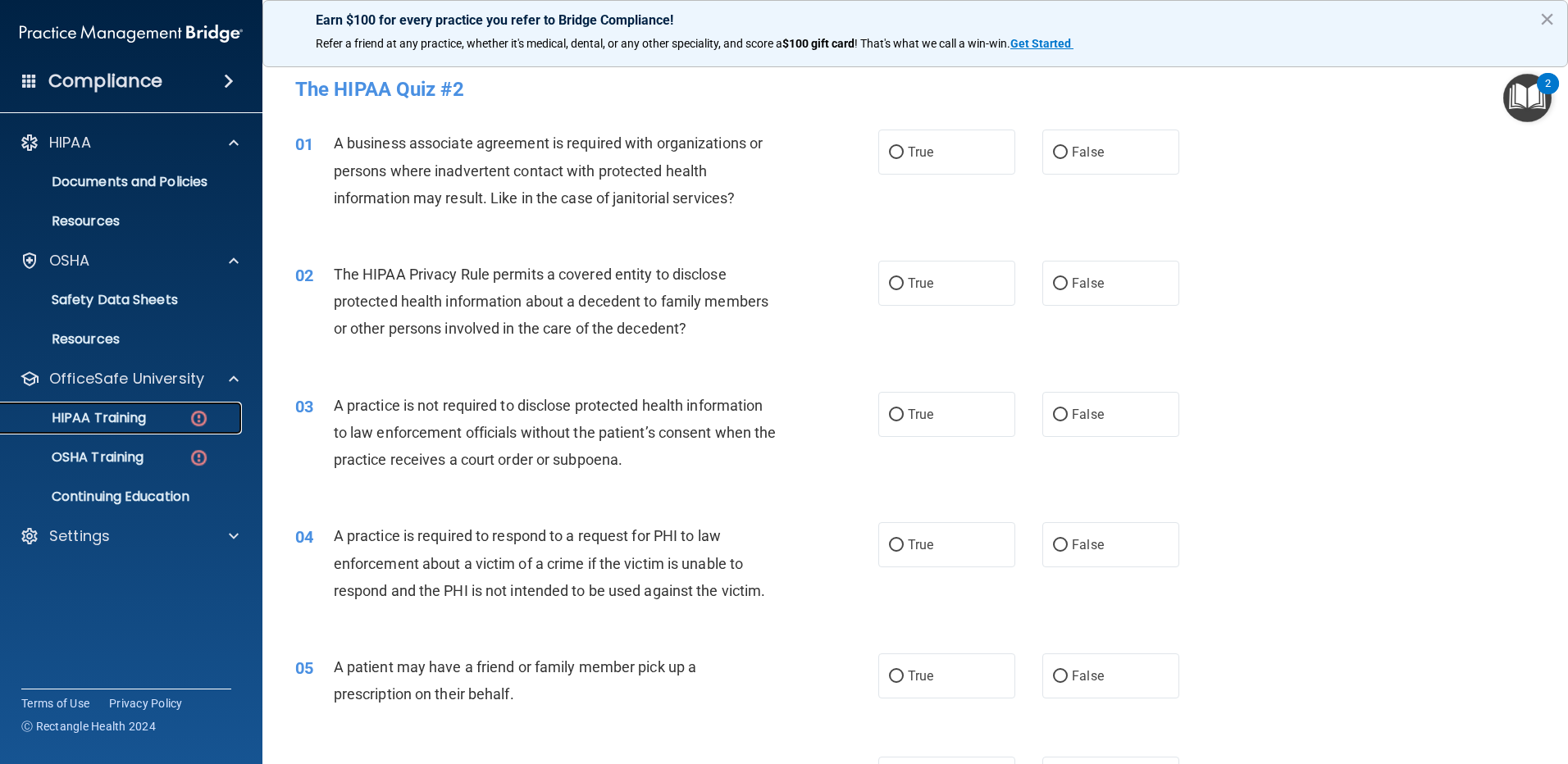
click at [124, 420] on p "HIPAA Training" at bounding box center [78, 418] width 135 height 17
